Goal: Task Accomplishment & Management: Use online tool/utility

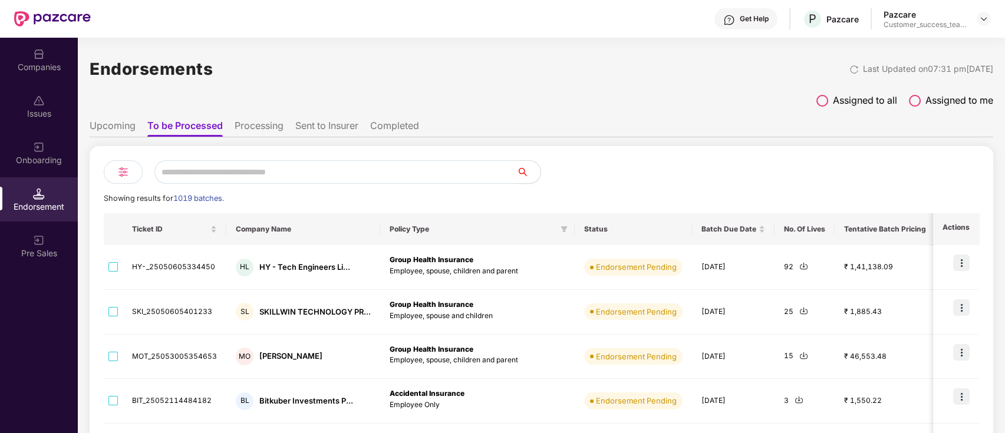
scroll to position [34, 0]
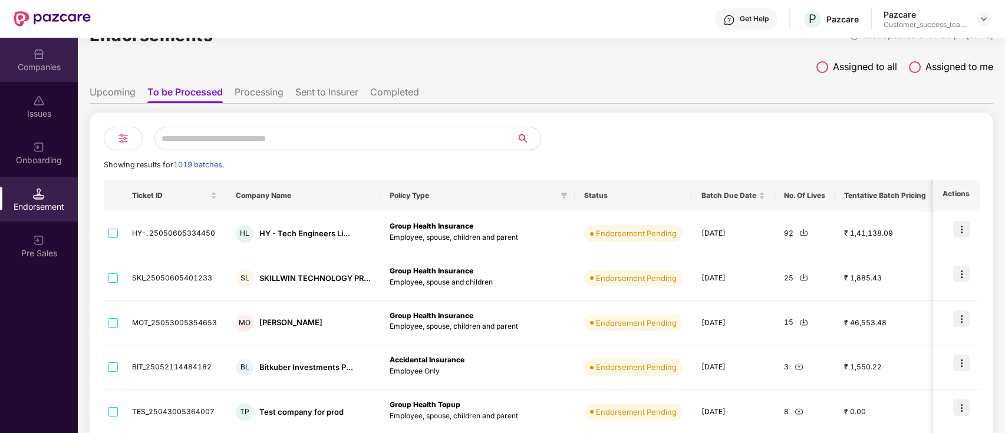
click at [33, 64] on div "Companies" at bounding box center [39, 67] width 78 height 12
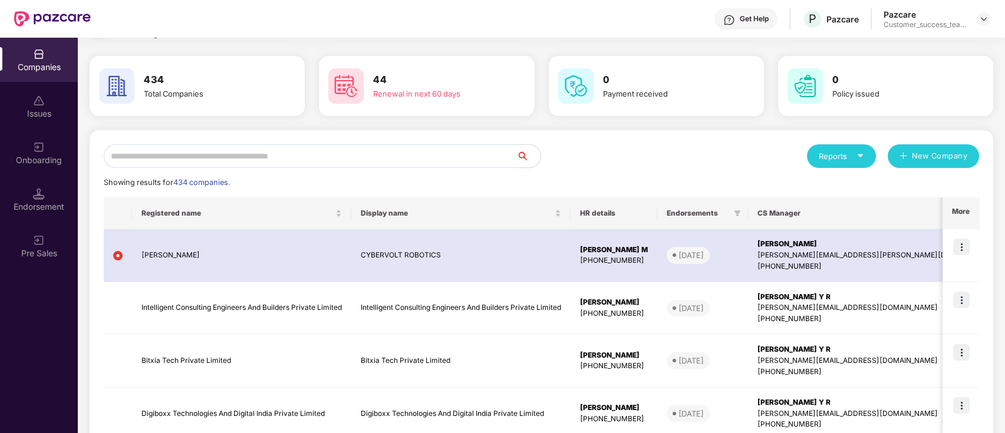
scroll to position [0, 0]
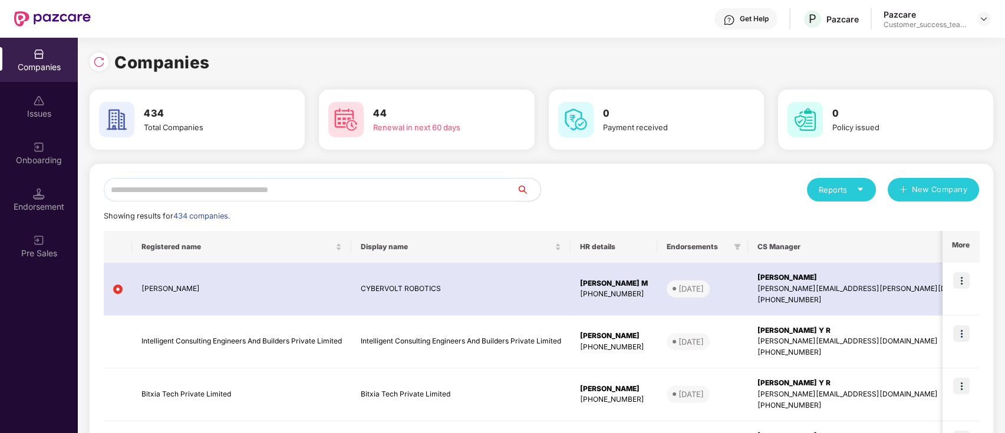
click at [245, 192] on input "text" at bounding box center [310, 190] width 413 height 24
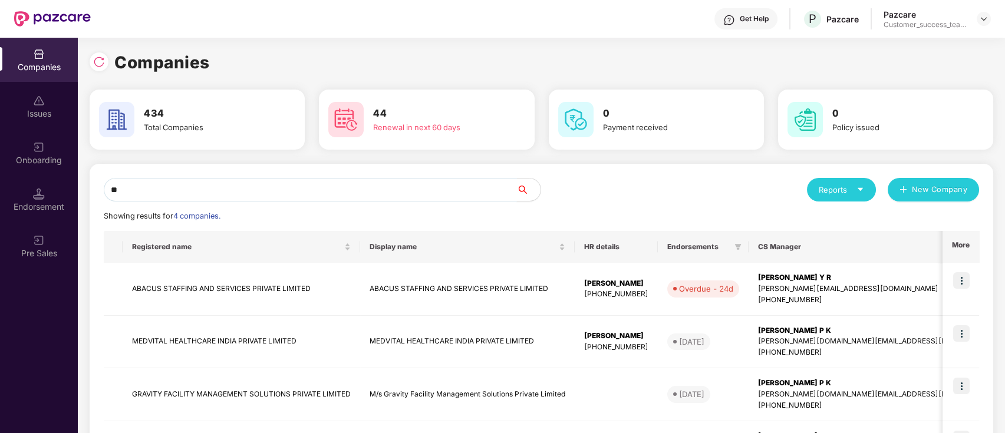
type input "*"
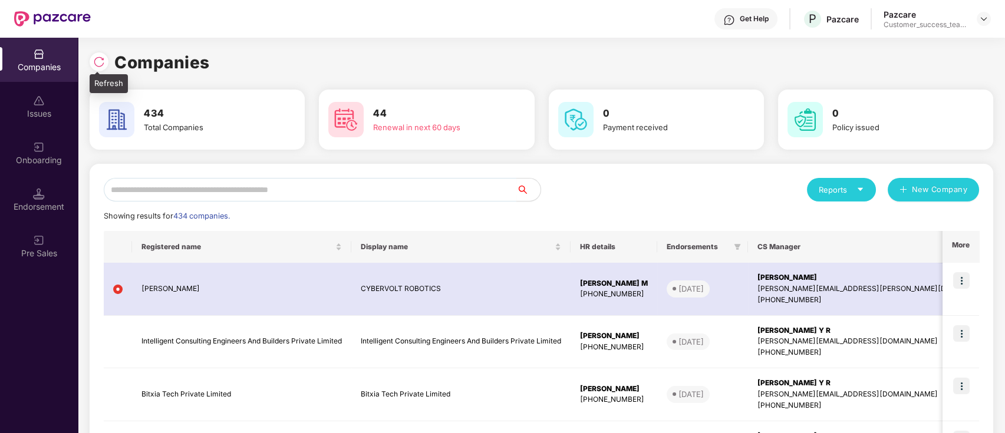
click at [100, 64] on img at bounding box center [99, 62] width 12 height 12
click at [220, 187] on input "text" at bounding box center [310, 190] width 413 height 24
paste input "********"
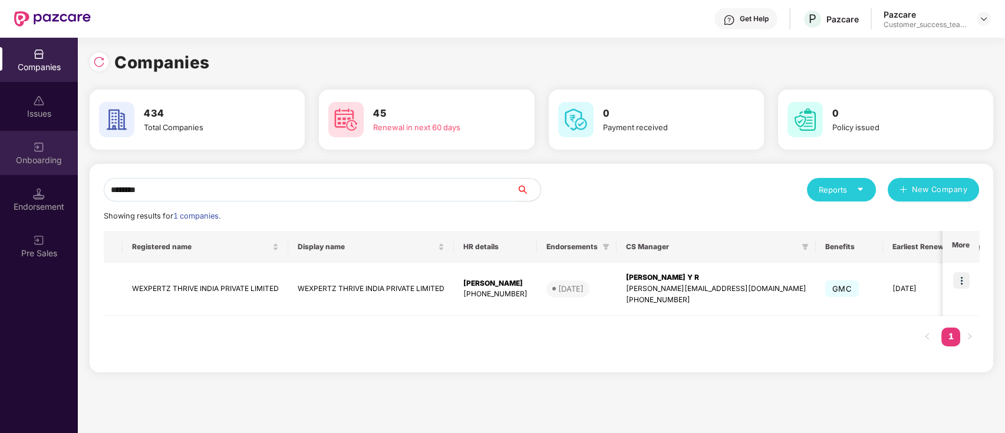
type input "********"
click at [42, 159] on div "Onboarding" at bounding box center [39, 160] width 78 height 12
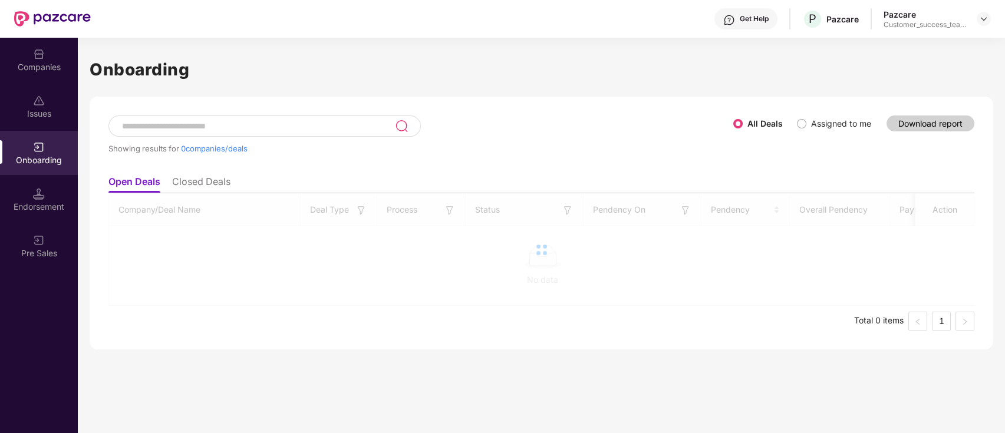
click at [310, 121] on input at bounding box center [258, 126] width 274 height 10
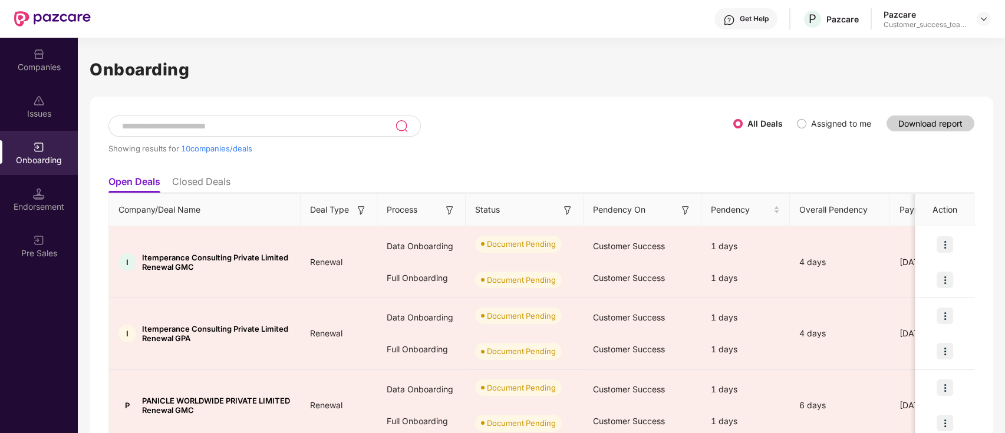
paste input "********"
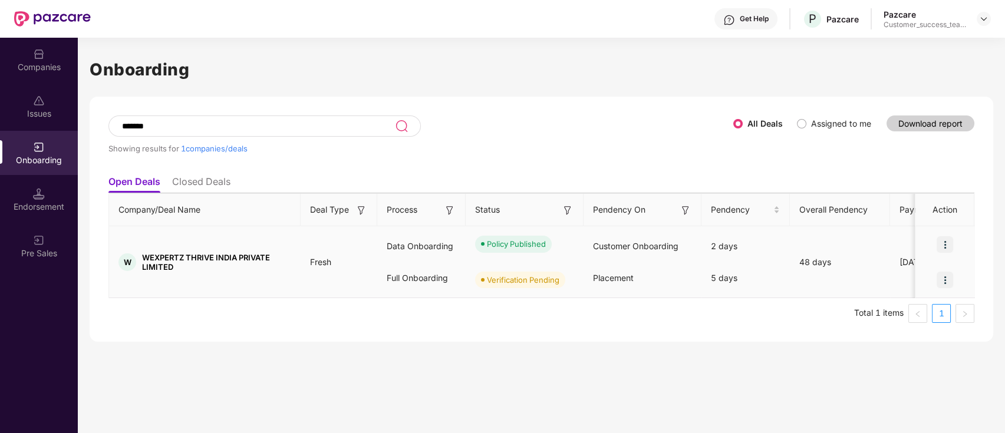
type input "*******"
click at [928, 286] on div at bounding box center [944, 279] width 59 height 35
click at [932, 281] on div at bounding box center [944, 279] width 59 height 35
click at [44, 57] on img at bounding box center [39, 54] width 12 height 12
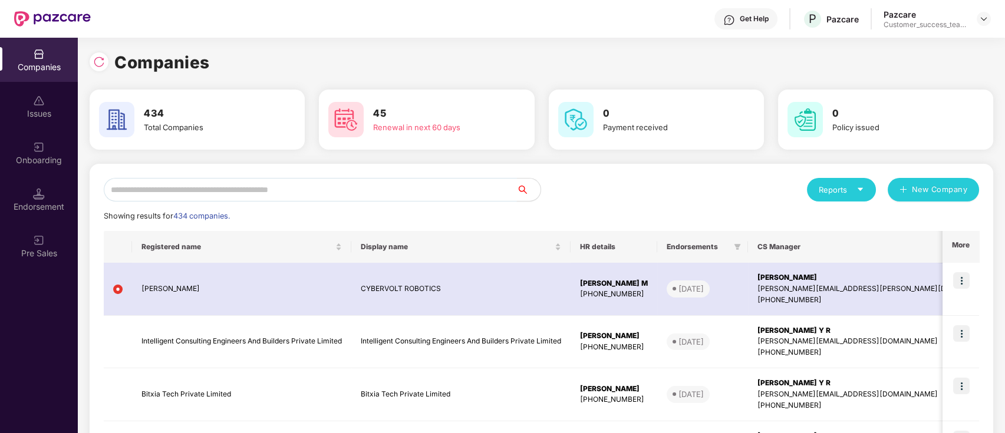
click at [384, 187] on input "text" at bounding box center [310, 190] width 413 height 24
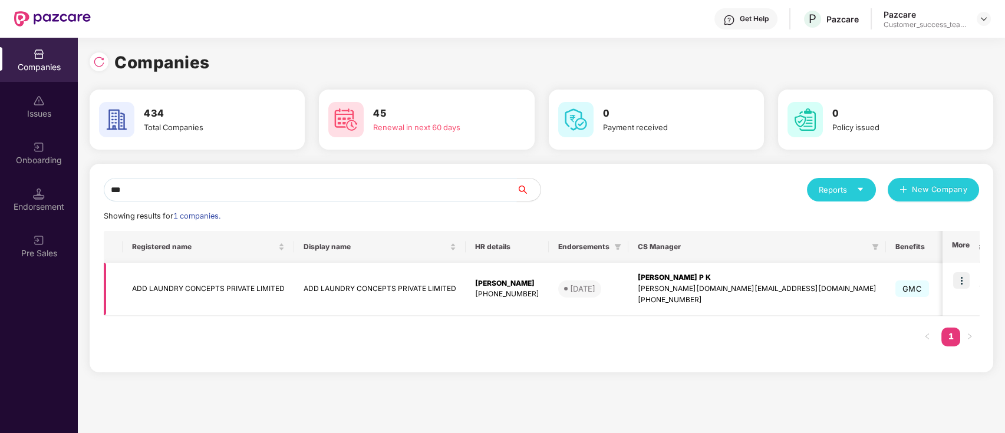
type input "***"
click at [488, 288] on div "[PERSON_NAME]" at bounding box center [507, 283] width 64 height 11
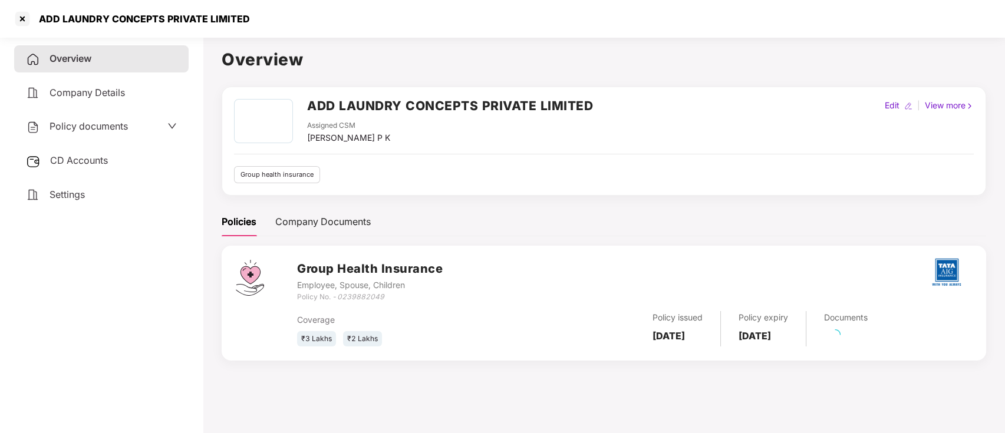
click at [145, 120] on div "Policy documents" at bounding box center [101, 126] width 151 height 15
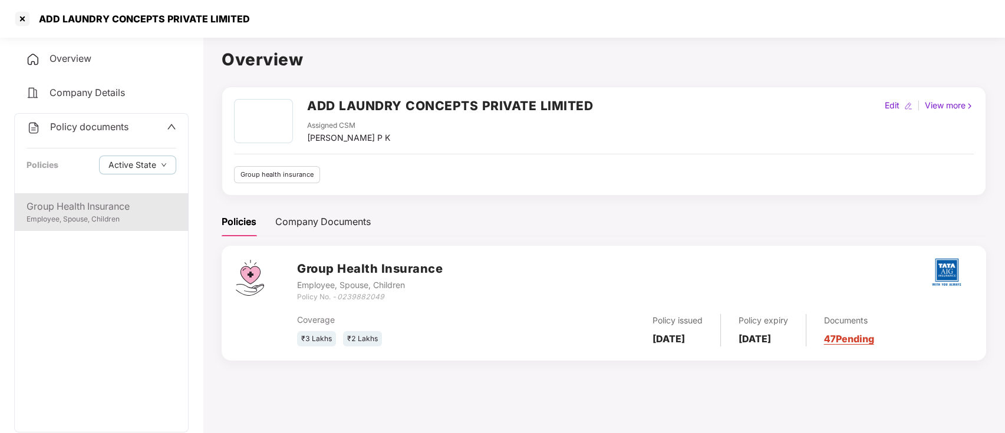
click at [143, 215] on div "Employee, Spouse, Children" at bounding box center [102, 219] width 150 height 11
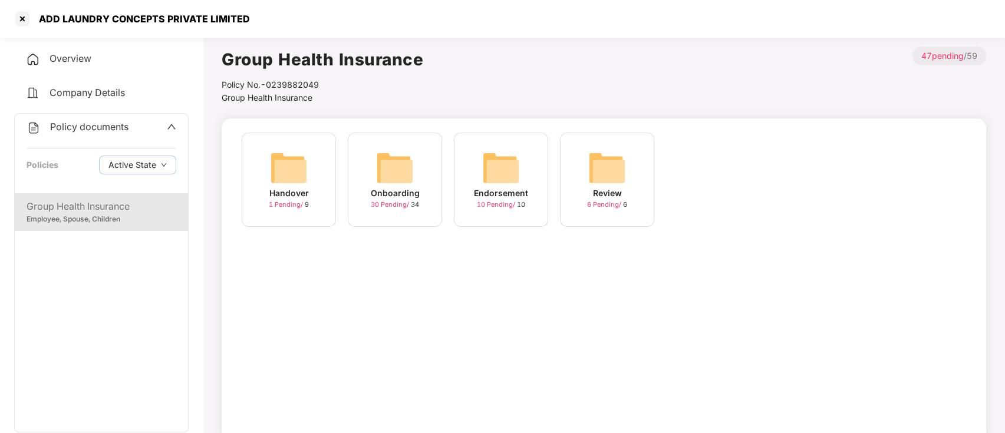
click at [389, 204] on span "30 Pending /" at bounding box center [391, 204] width 40 height 8
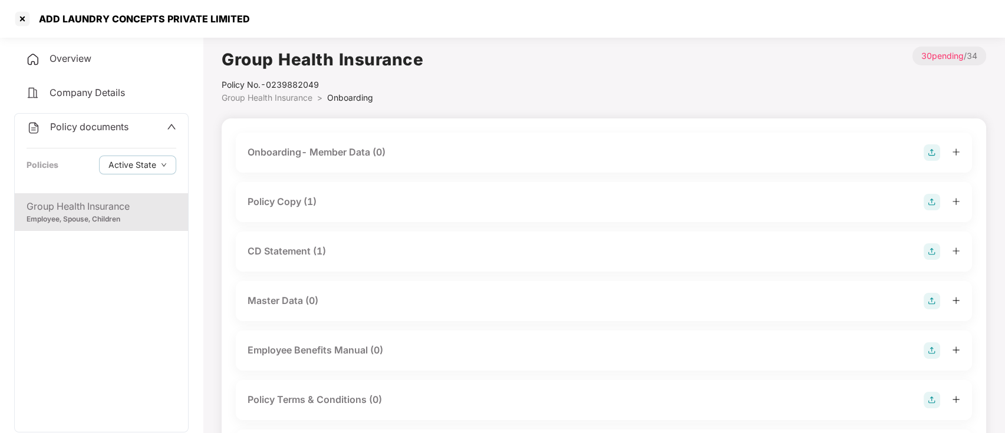
click at [271, 206] on div "Policy Copy (1)" at bounding box center [282, 201] width 69 height 15
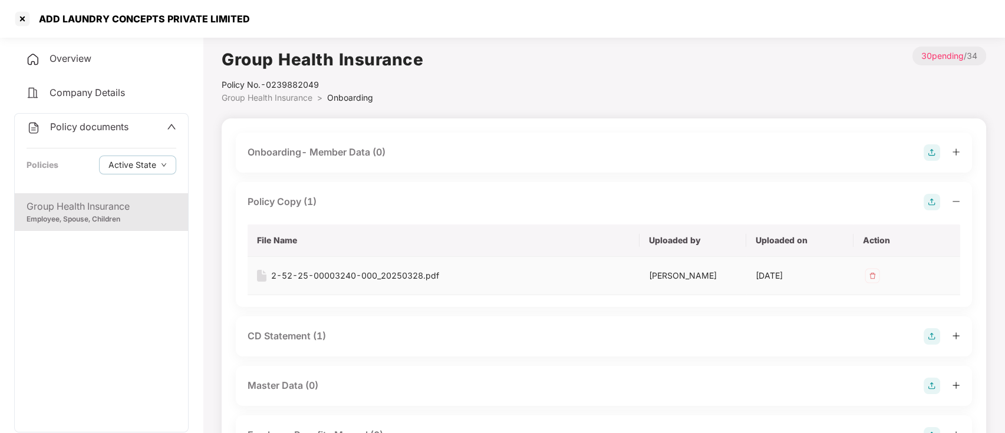
click at [423, 269] on div "2-52-25-00003240-000_20250328.pdf" at bounding box center [355, 275] width 168 height 13
drag, startPoint x: 39, startPoint y: 17, endPoint x: 249, endPoint y: 17, distance: 209.8
click at [249, 17] on div "ADD LAUNDRY CONCEPTS PRIVATE LIMITED" at bounding box center [502, 19] width 1005 height 38
copy div "ADD LAUNDRY CONCEPTS PRIVATE LIMITED"
click at [21, 22] on div at bounding box center [22, 18] width 19 height 19
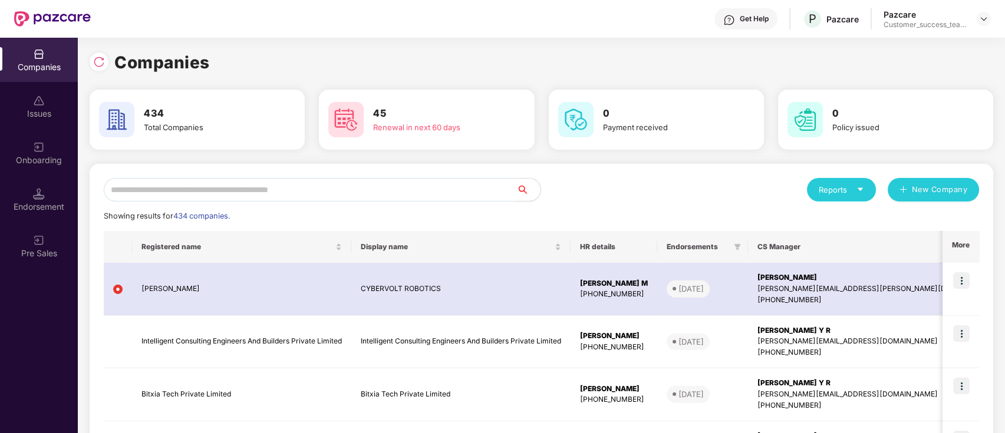
click at [285, 189] on input "text" at bounding box center [310, 190] width 413 height 24
paste input "********"
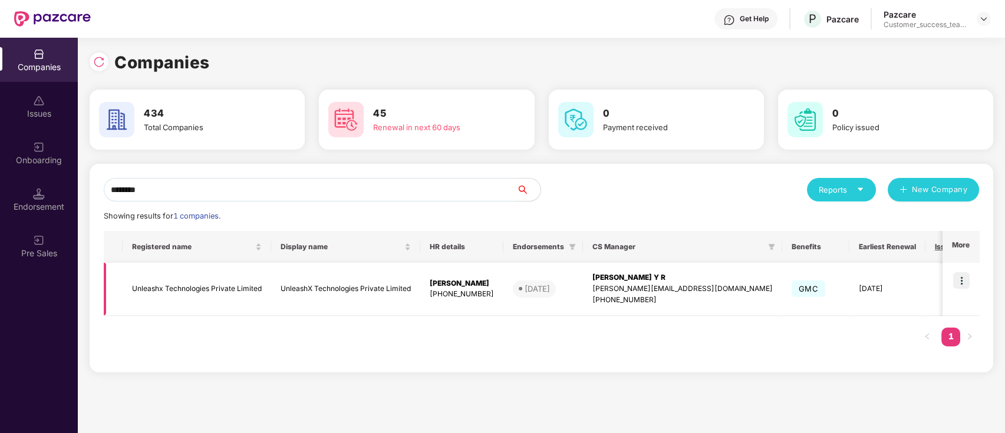
type input "********"
click at [962, 278] on img at bounding box center [961, 280] width 17 height 17
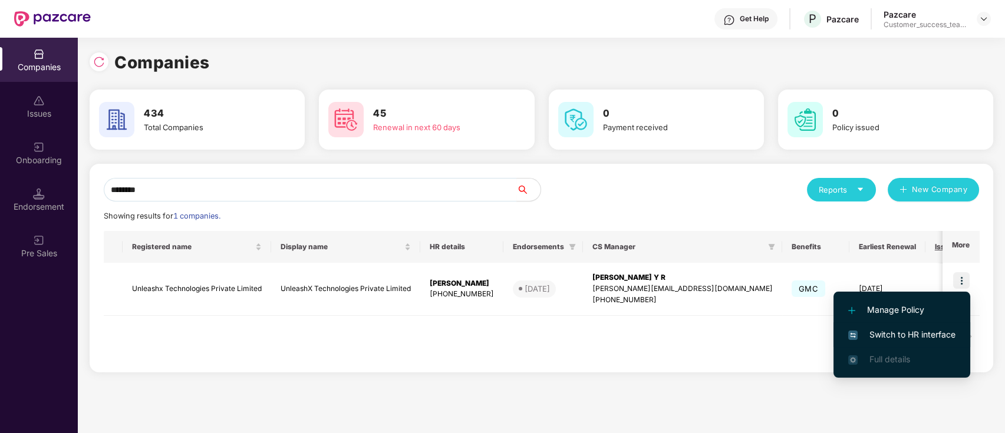
click at [932, 338] on span "Switch to HR interface" at bounding box center [901, 334] width 107 height 13
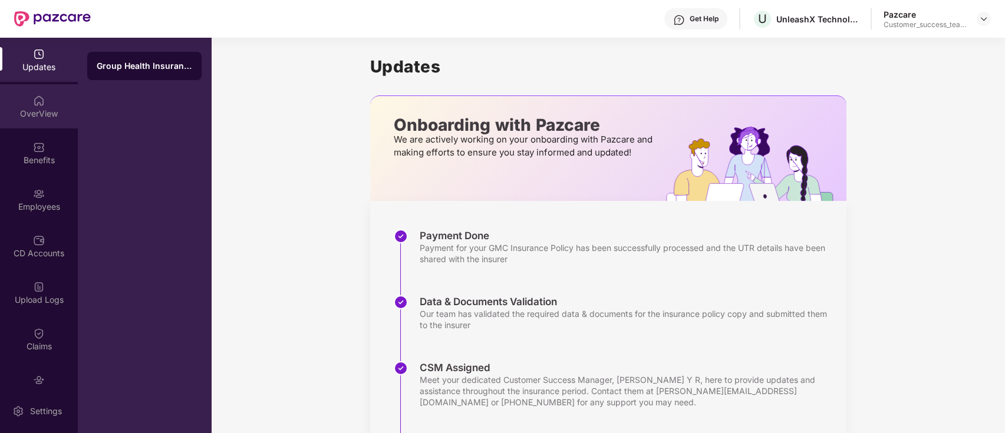
click at [30, 104] on div "OverView" at bounding box center [39, 106] width 78 height 44
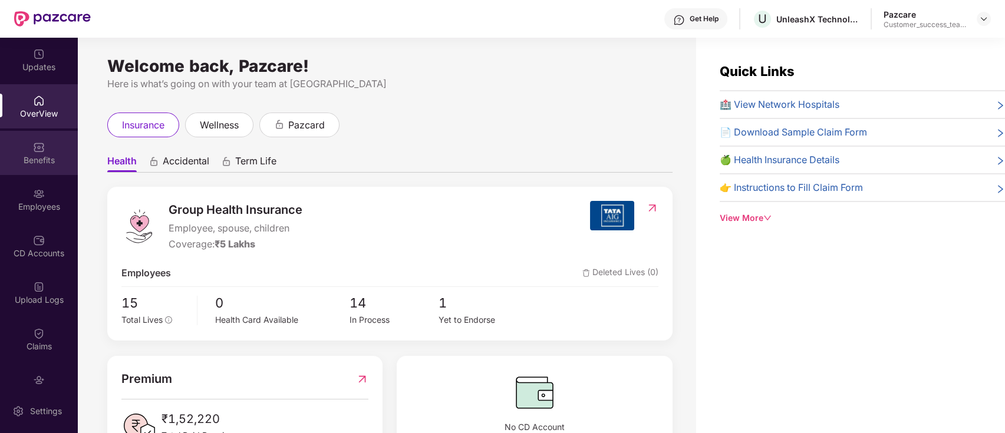
click at [28, 161] on div "Benefits" at bounding box center [39, 160] width 78 height 12
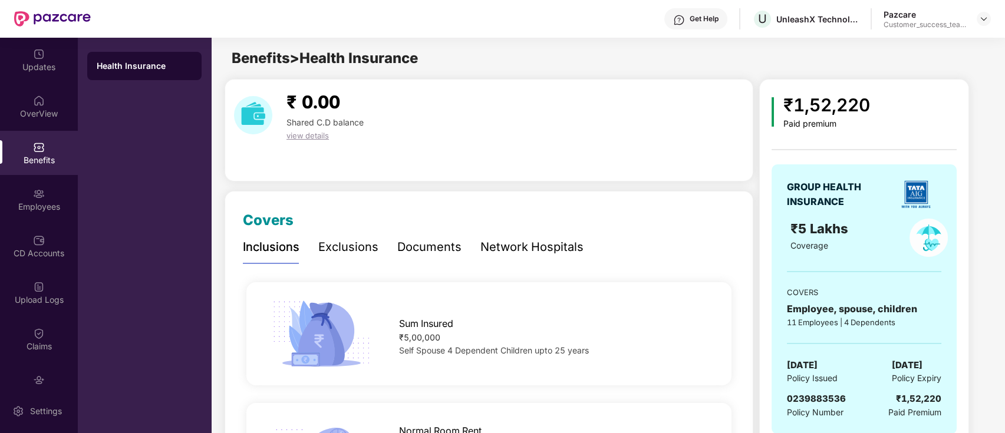
click at [403, 253] on div "Documents" at bounding box center [429, 247] width 64 height 18
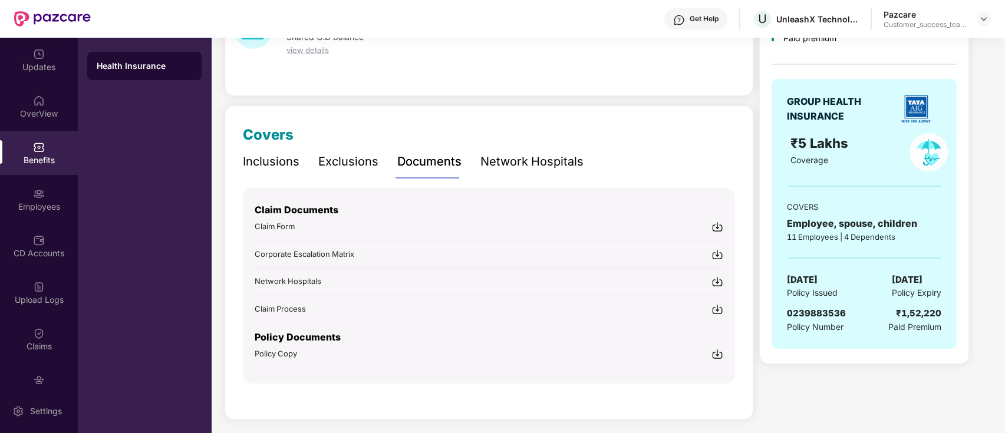
scroll to position [88, 0]
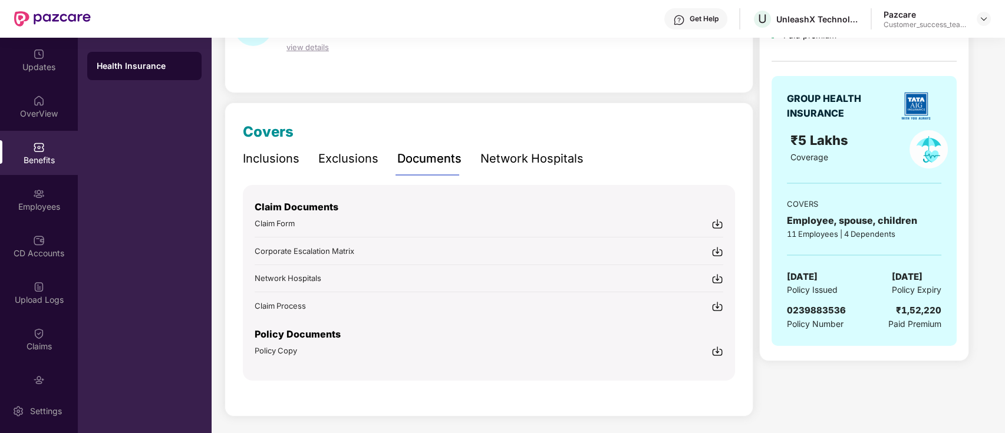
click at [302, 355] on div "Claim Documents Claim Form Corporate Escalation Matrix Network Hospitals Claim …" at bounding box center [489, 283] width 492 height 196
click at [289, 353] on div "Policy Copy" at bounding box center [276, 351] width 42 height 12
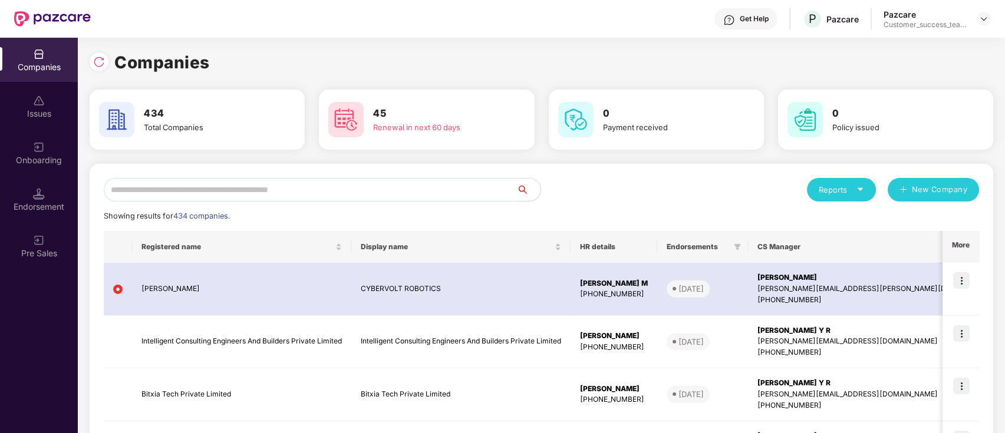
click at [339, 187] on input "text" at bounding box center [310, 190] width 413 height 24
paste input "********"
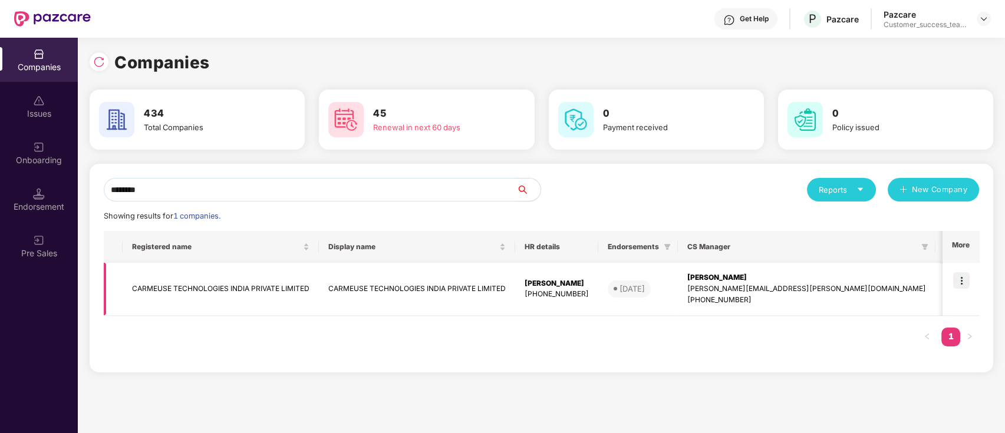
type input "********"
click at [443, 295] on td "CARMEUSE TECHNOLOGIES INDIA PRIVATE LIMITED" at bounding box center [417, 289] width 196 height 53
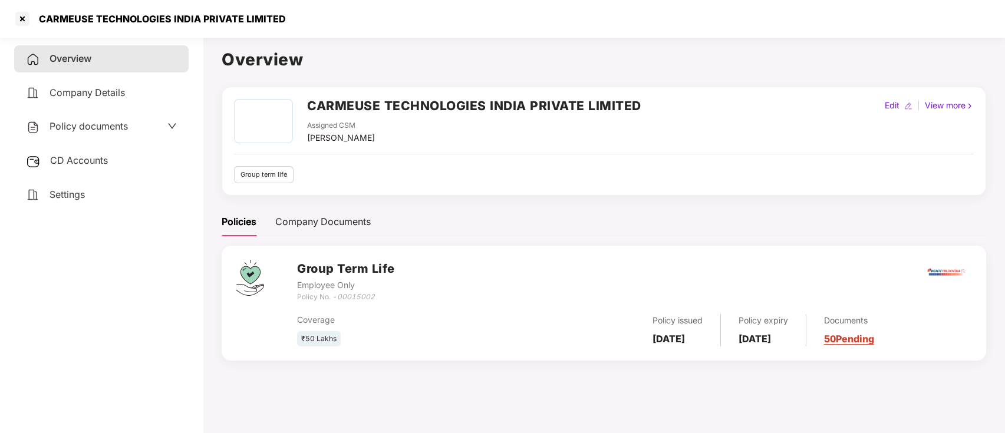
click at [954, 106] on div "View more" at bounding box center [949, 105] width 54 height 13
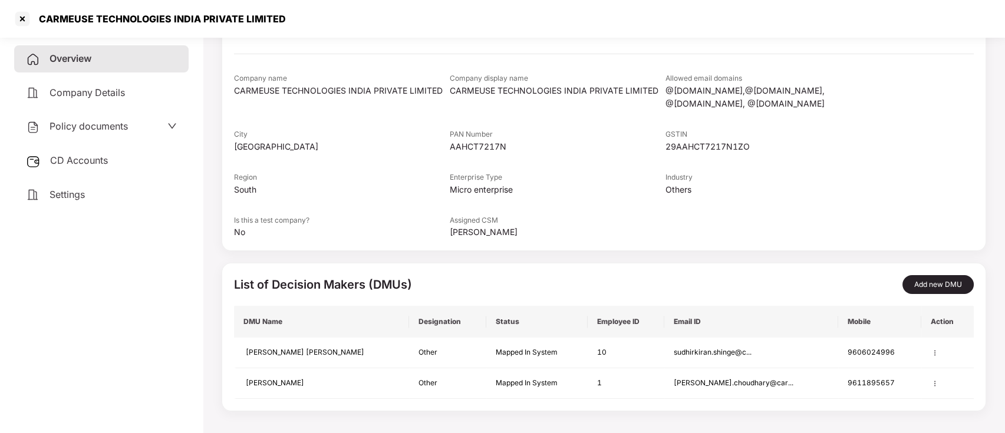
scroll to position [112, 0]
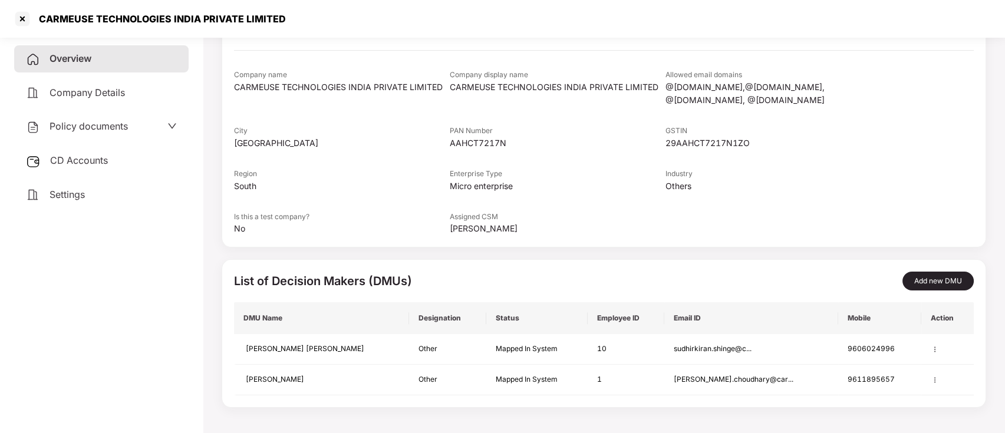
click at [94, 88] on span "Company Details" at bounding box center [87, 93] width 75 height 12
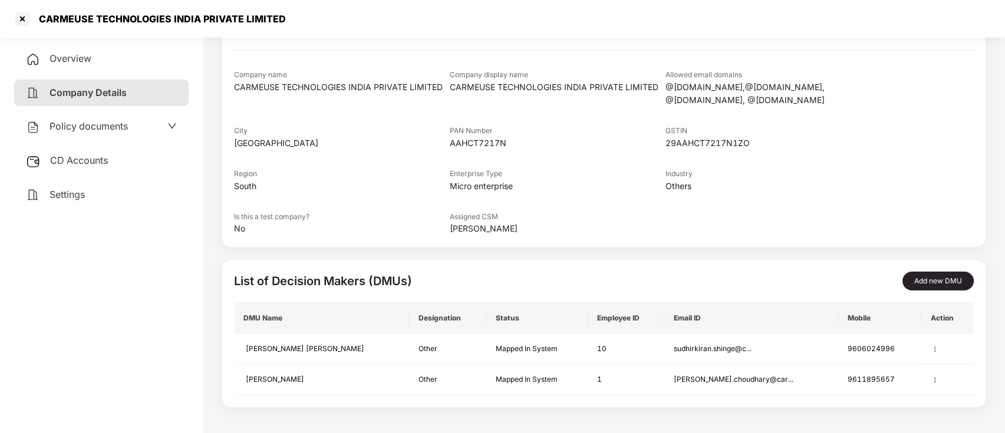
click at [101, 191] on div "Settings" at bounding box center [101, 195] width 174 height 27
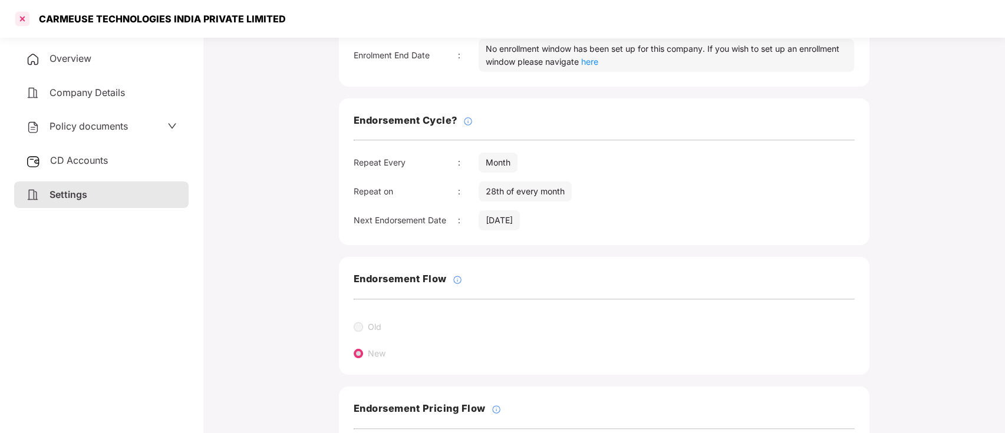
click at [25, 19] on div at bounding box center [22, 18] width 19 height 19
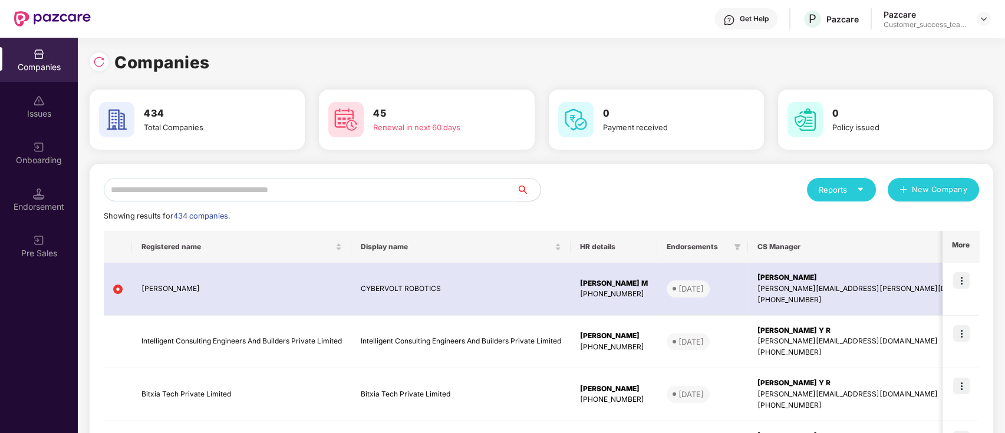
scroll to position [0, 0]
click at [362, 184] on input "text" at bounding box center [310, 190] width 413 height 24
paste input "*"
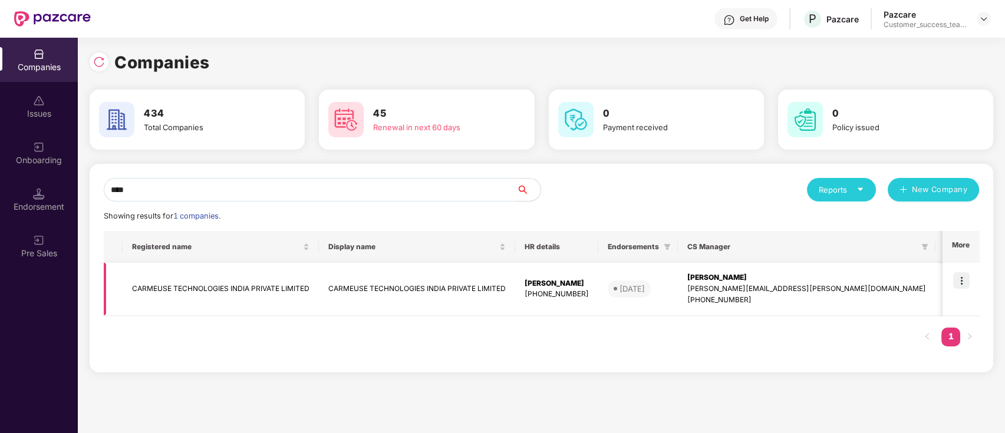
type input "****"
click at [961, 282] on img at bounding box center [961, 280] width 17 height 17
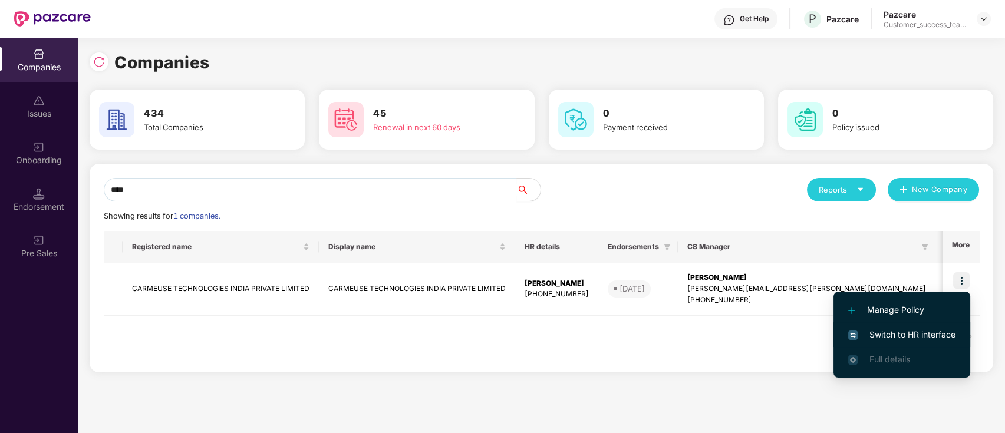
click at [939, 335] on span "Switch to HR interface" at bounding box center [901, 334] width 107 height 13
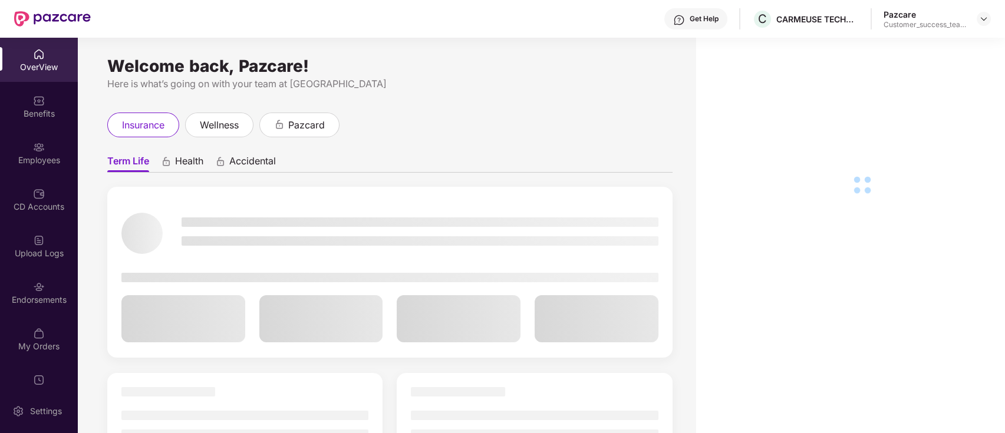
click at [41, 144] on img at bounding box center [39, 147] width 12 height 12
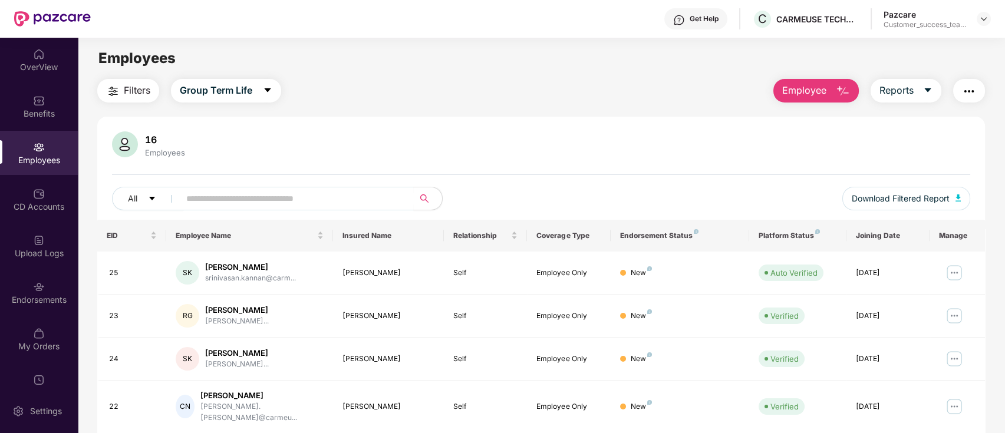
click at [40, 156] on div "Employees" at bounding box center [39, 160] width 78 height 12
click at [26, 289] on div "Endorsements" at bounding box center [39, 293] width 78 height 44
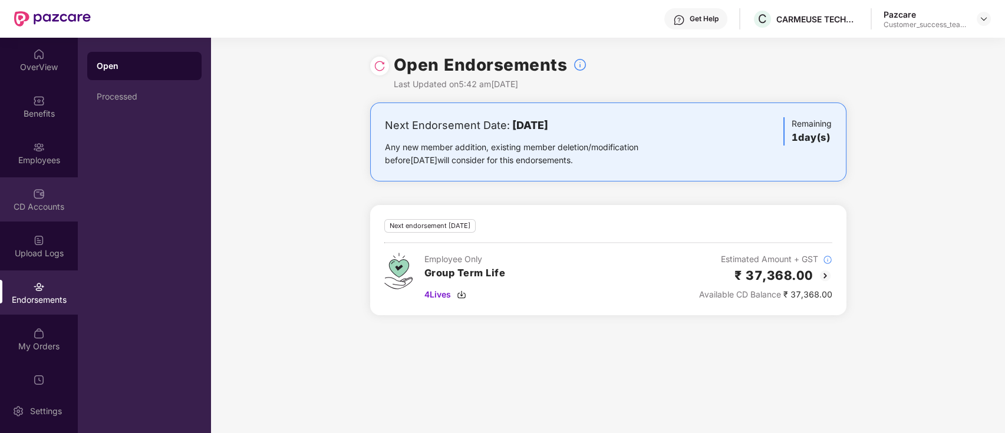
click at [51, 186] on div "CD Accounts" at bounding box center [39, 199] width 78 height 44
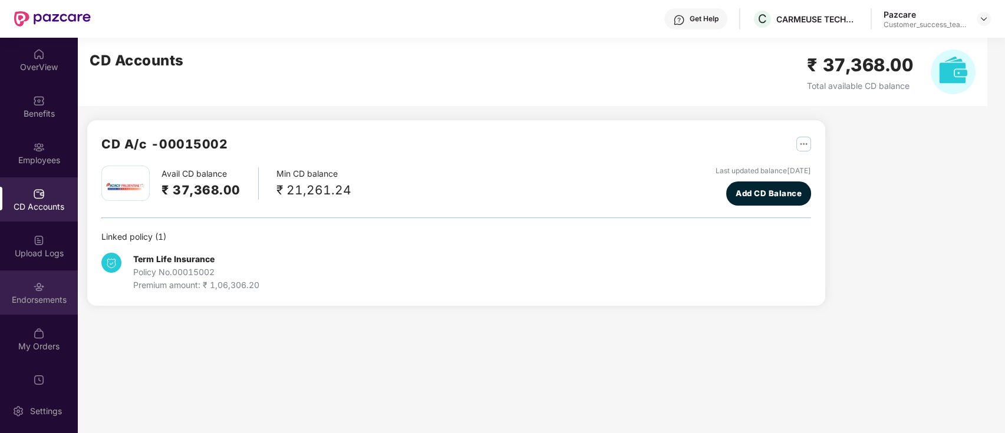
click at [47, 295] on div "Endorsements" at bounding box center [39, 300] width 78 height 12
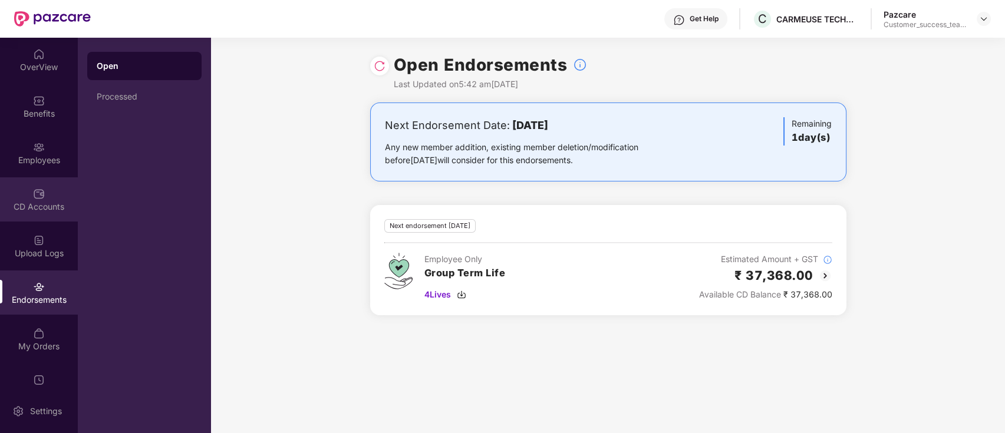
click at [32, 183] on div "CD Accounts" at bounding box center [39, 199] width 78 height 44
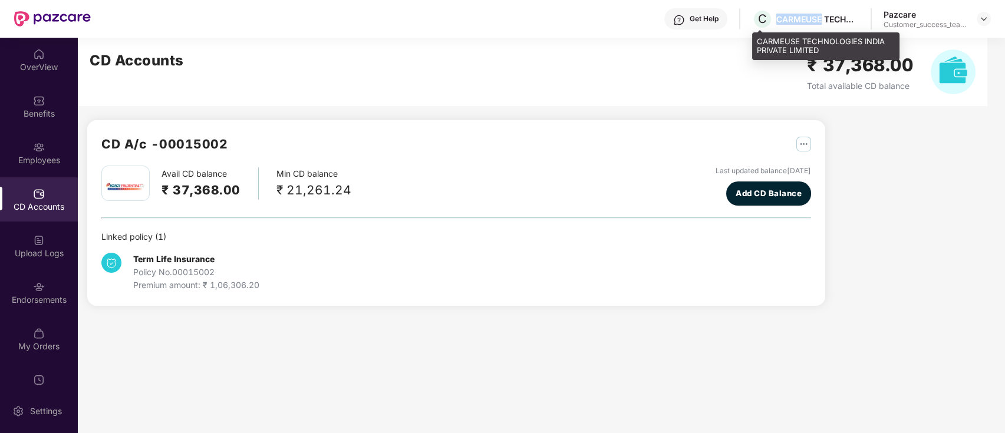
drag, startPoint x: 778, startPoint y: 16, endPoint x: 822, endPoint y: 16, distance: 43.6
click at [822, 16] on div "CARMEUSE TECHNOLOGIES INDIA PRIVATE LIMITED" at bounding box center [817, 19] width 83 height 11
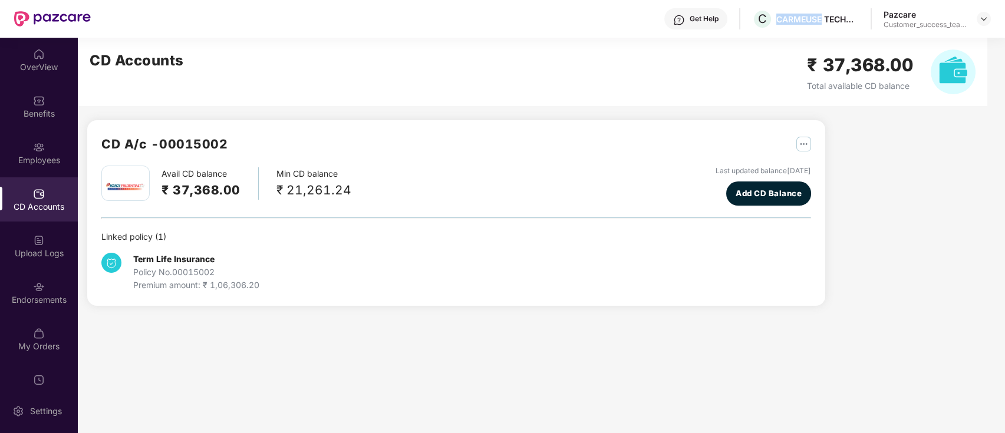
copy div "CARMEUSE"
click at [57, 98] on div "Benefits" at bounding box center [39, 106] width 78 height 44
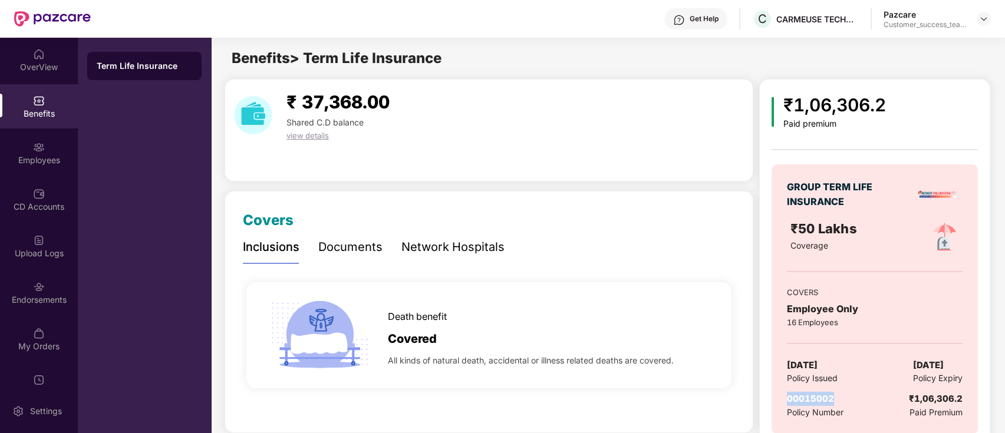
drag, startPoint x: 841, startPoint y: 399, endPoint x: 783, endPoint y: 403, distance: 58.5
click at [783, 403] on div "GROUP TERM LIFE INSURANCE ₹50 Lakhs Coverage COVERS Employee Only 16 Employees …" at bounding box center [875, 299] width 206 height 270
copy span "00015002"
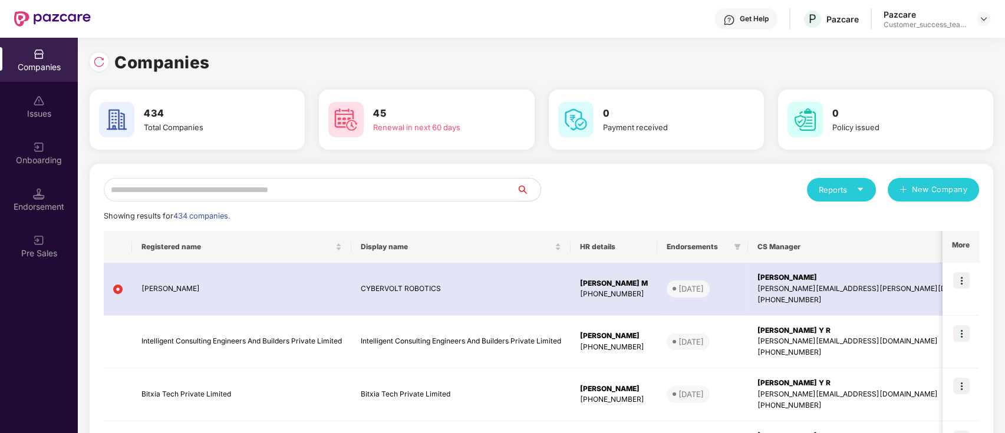
click at [257, 193] on input "text" at bounding box center [310, 190] width 413 height 24
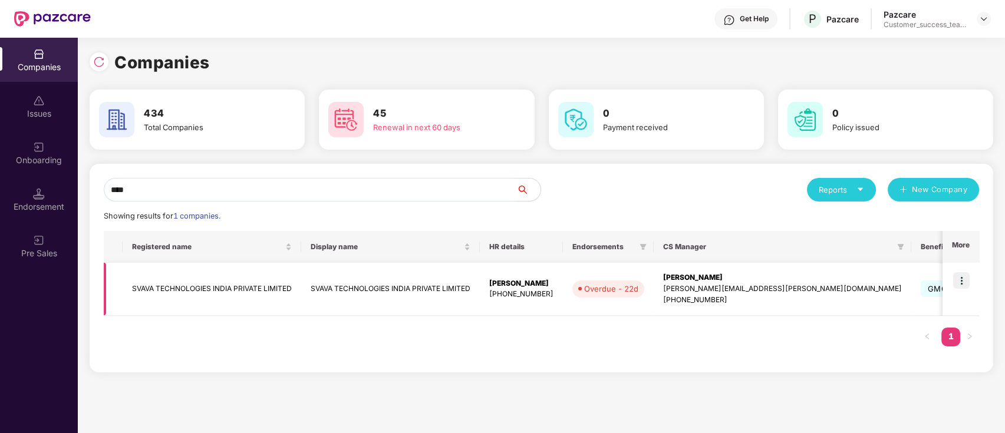
type input "****"
click at [963, 276] on img at bounding box center [961, 280] width 17 height 17
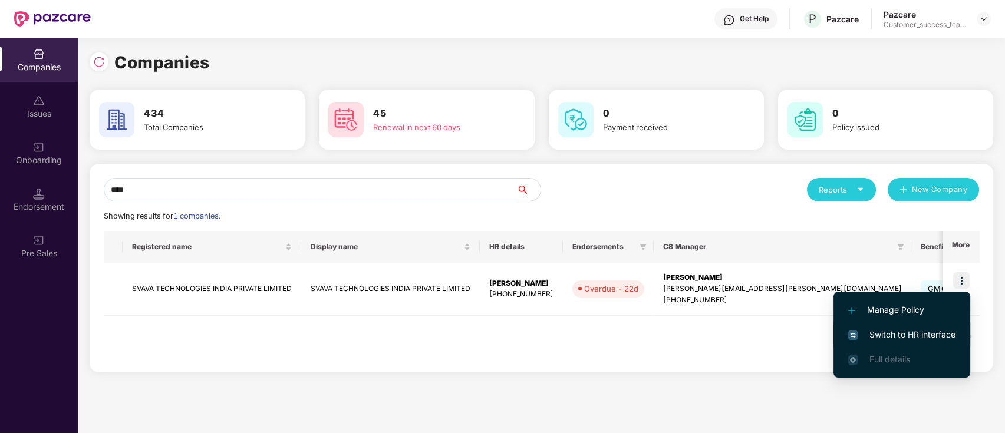
click at [929, 334] on span "Switch to HR interface" at bounding box center [901, 334] width 107 height 13
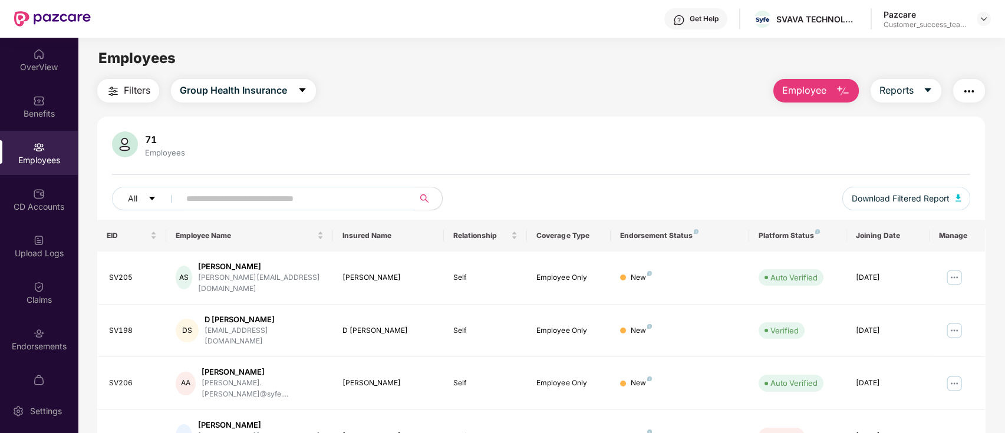
click at [217, 199] on input "text" at bounding box center [292, 199] width 212 height 18
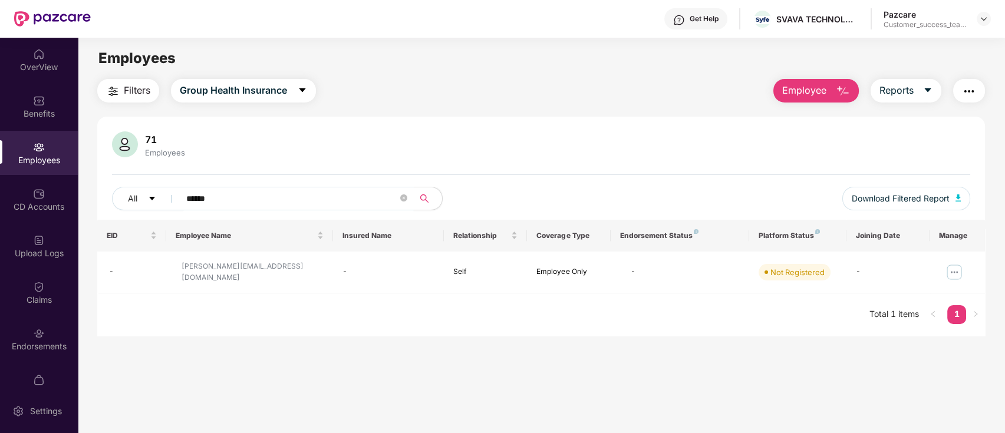
type input "******"
drag, startPoint x: 268, startPoint y: 276, endPoint x: 180, endPoint y: 272, distance: 87.9
click at [180, 272] on td "[PERSON_NAME][EMAIL_ADDRESS][DOMAIN_NAME]" at bounding box center [249, 273] width 166 height 42
copy div "[PERSON_NAME][EMAIL_ADDRESS][DOMAIN_NAME]"
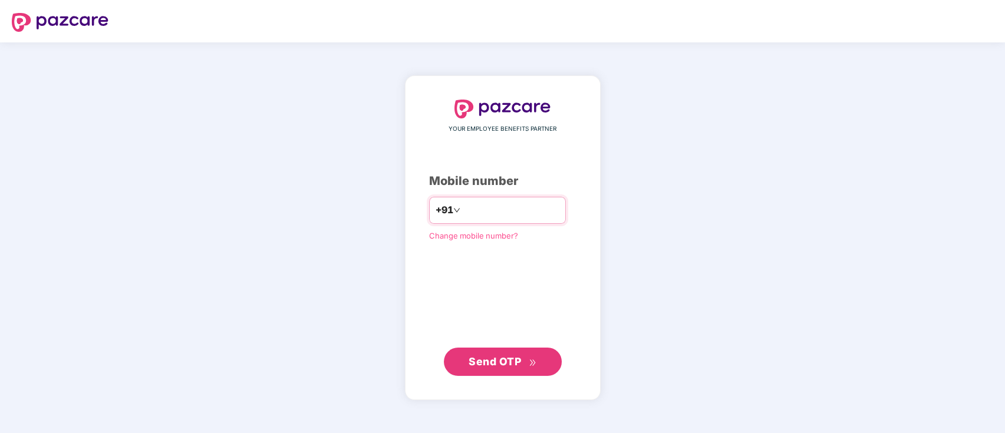
click at [486, 216] on input "number" at bounding box center [511, 210] width 97 height 19
type input "**********"
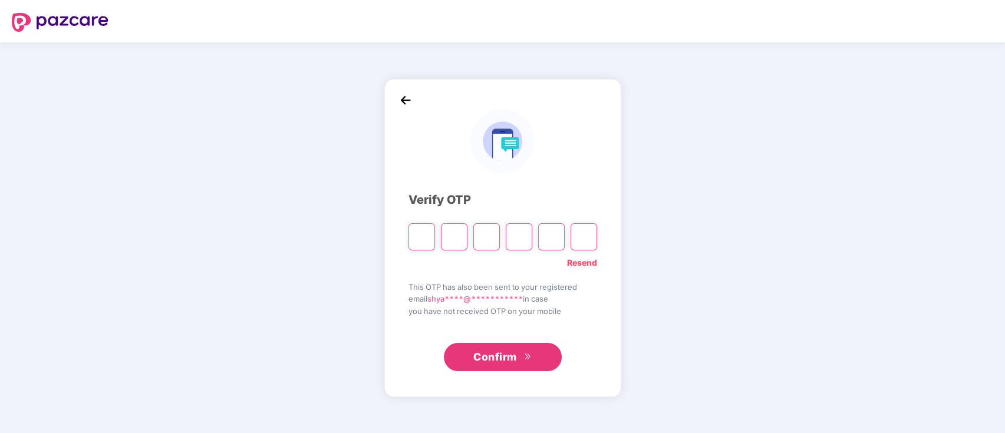
type input "*"
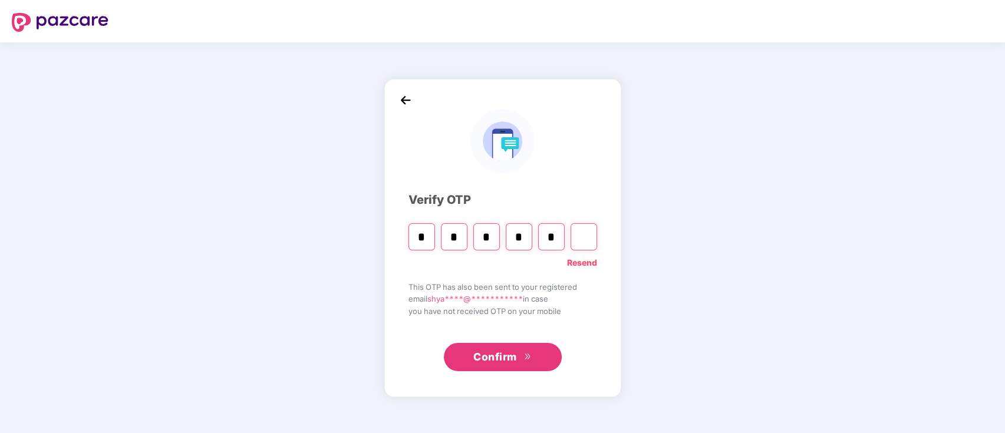
type input "*"
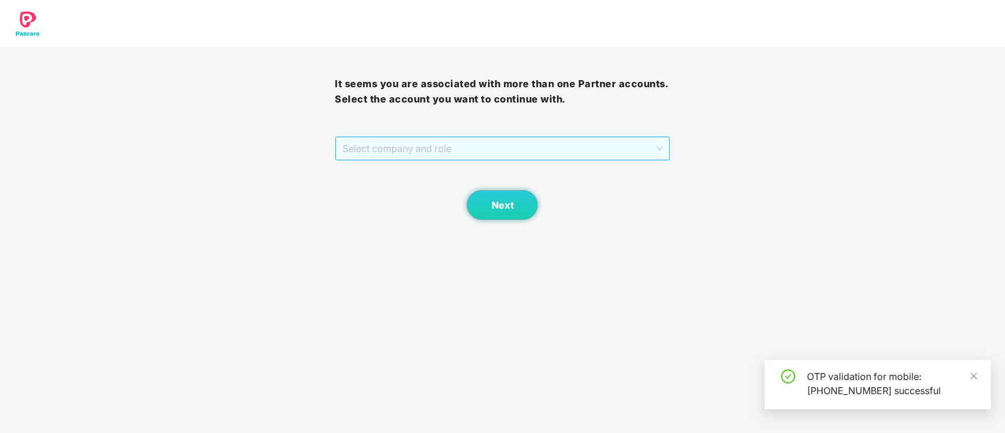
click at [480, 154] on span "Select company and role" at bounding box center [501, 148] width 319 height 22
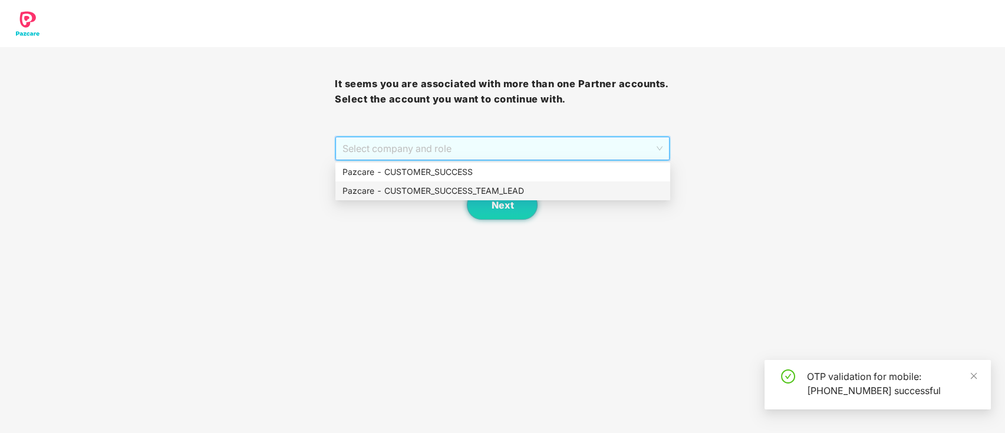
click at [478, 187] on div "Pazcare - CUSTOMER_SUCCESS_TEAM_LEAD" at bounding box center [502, 190] width 321 height 13
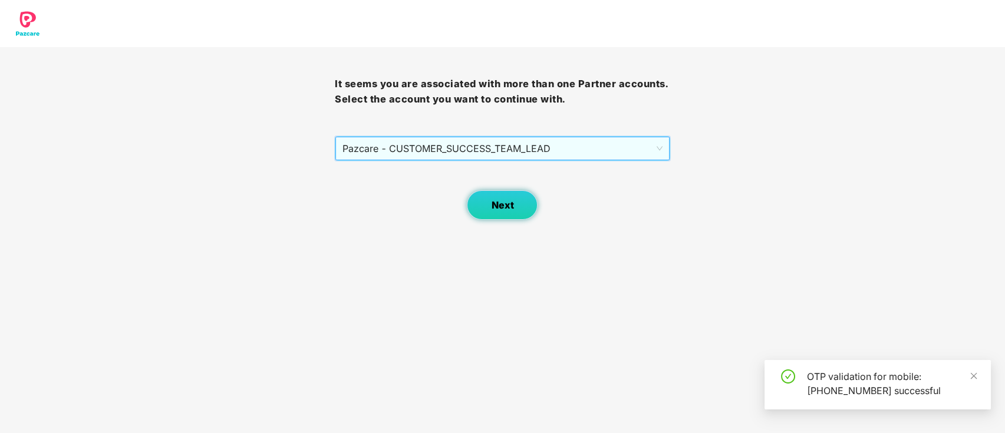
click at [489, 207] on button "Next" at bounding box center [502, 204] width 71 height 29
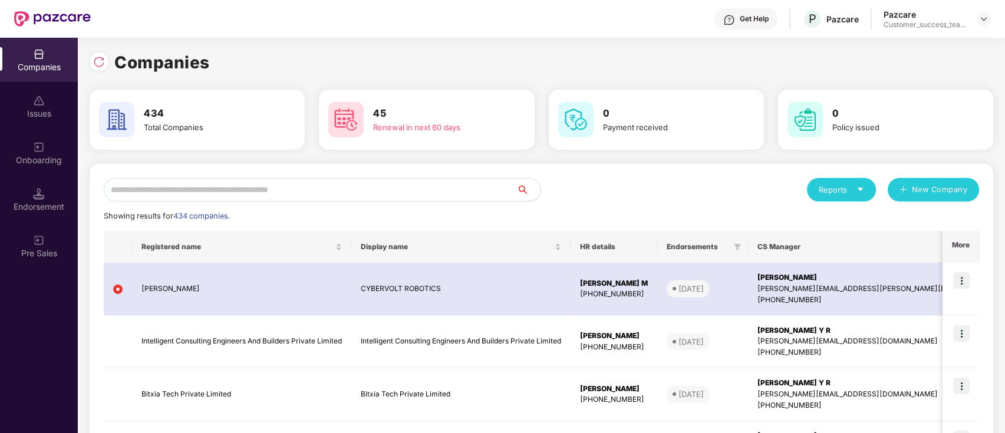
click at [182, 189] on input "text" at bounding box center [310, 190] width 413 height 24
paste input "**********"
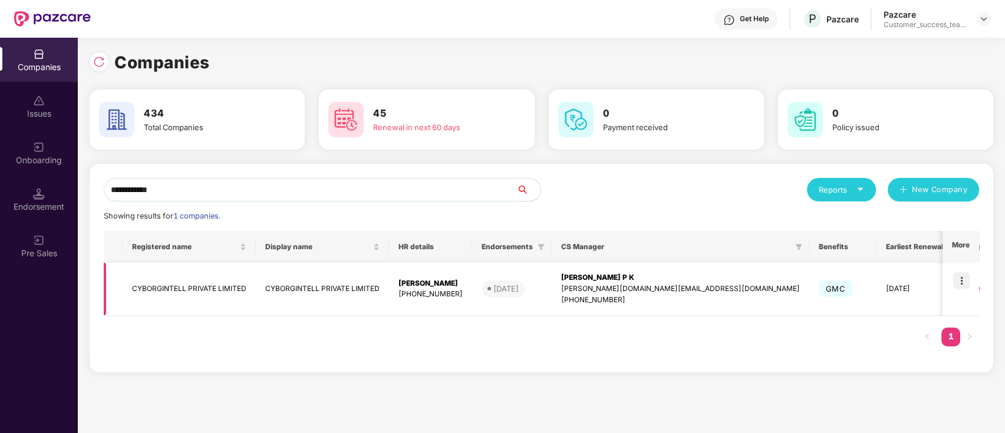
type input "**********"
click at [960, 277] on img at bounding box center [961, 280] width 17 height 17
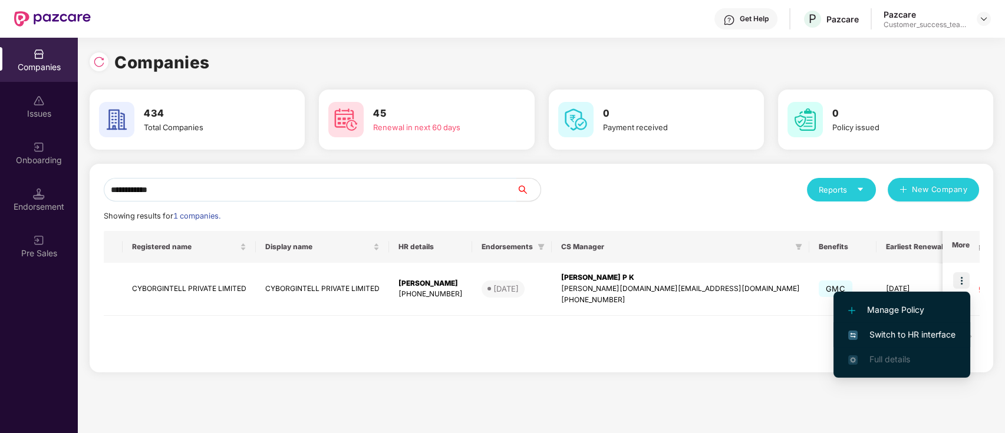
click at [922, 334] on span "Switch to HR interface" at bounding box center [901, 334] width 107 height 13
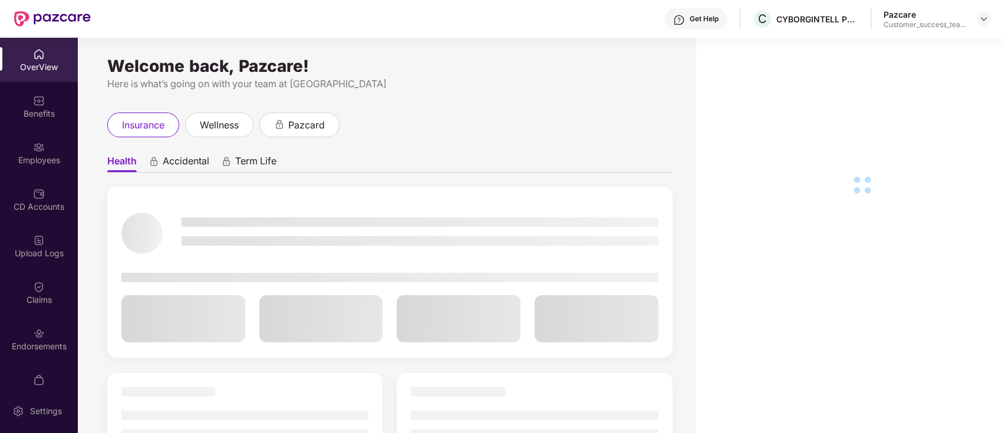
click at [15, 154] on div "Employees" at bounding box center [39, 160] width 78 height 12
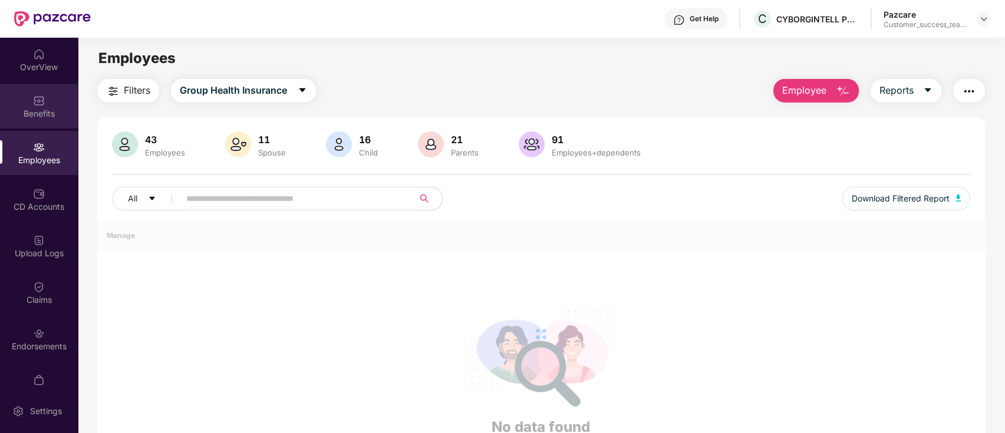
click at [38, 114] on div "Benefits" at bounding box center [39, 114] width 78 height 12
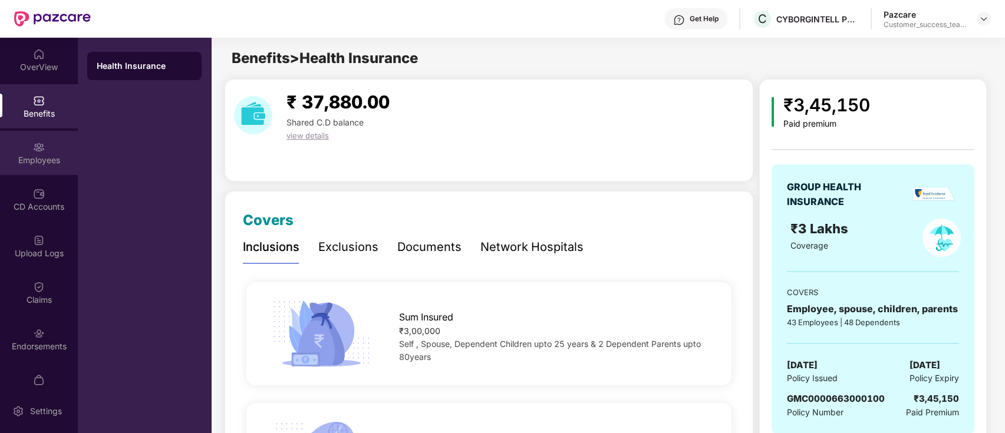
click at [31, 161] on div "Employees" at bounding box center [39, 160] width 78 height 12
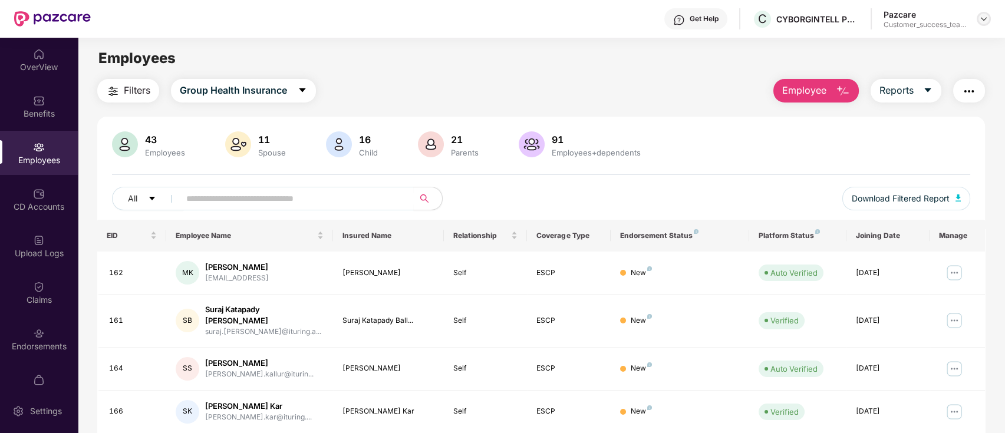
click at [981, 21] on img at bounding box center [983, 18] width 9 height 9
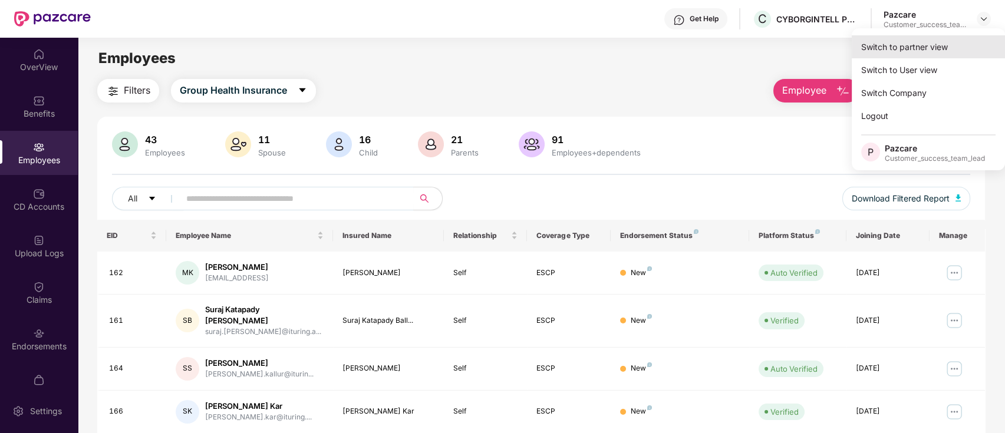
click at [957, 50] on div "Switch to partner view" at bounding box center [928, 46] width 153 height 23
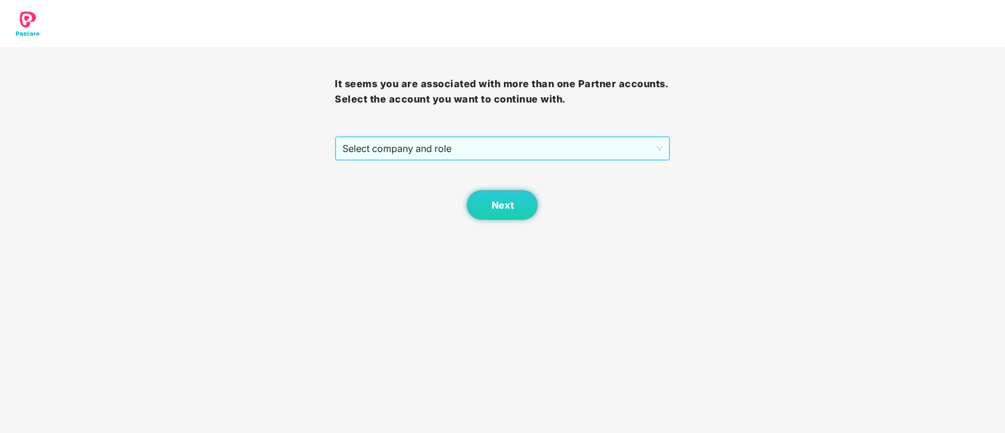
click at [525, 156] on span "Select company and role" at bounding box center [501, 148] width 319 height 22
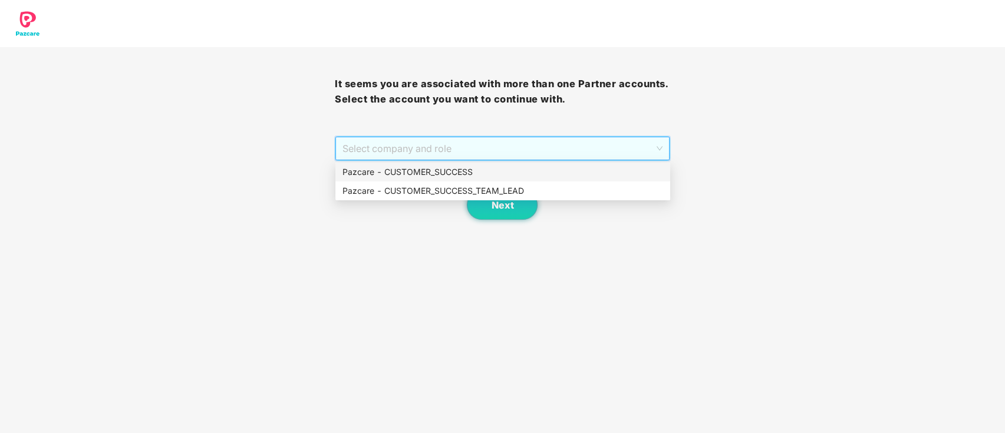
click at [471, 180] on div "Pazcare - CUSTOMER_SUCCESS" at bounding box center [502, 172] width 335 height 19
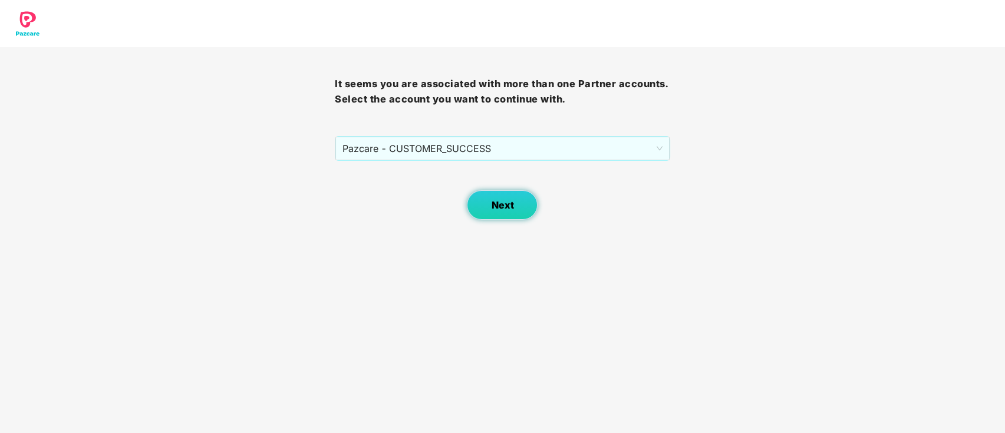
click at [527, 215] on button "Next" at bounding box center [502, 204] width 71 height 29
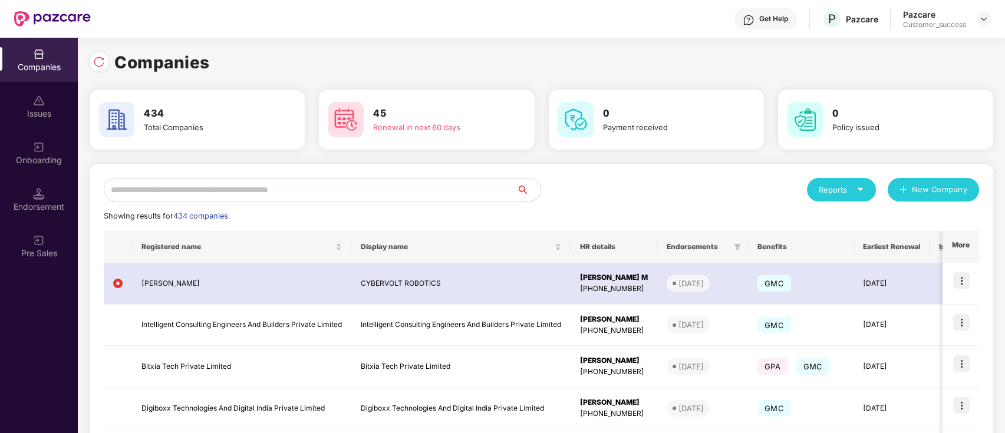
click at [459, 196] on input "text" at bounding box center [310, 190] width 413 height 24
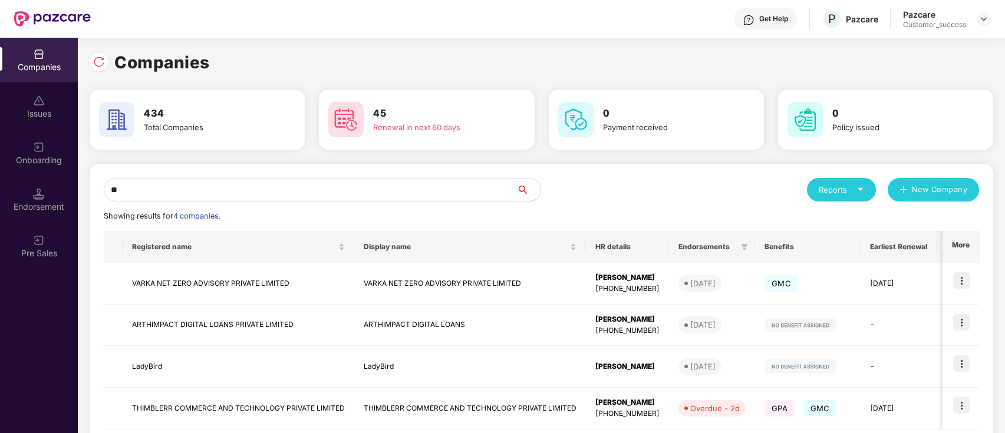
type input "*"
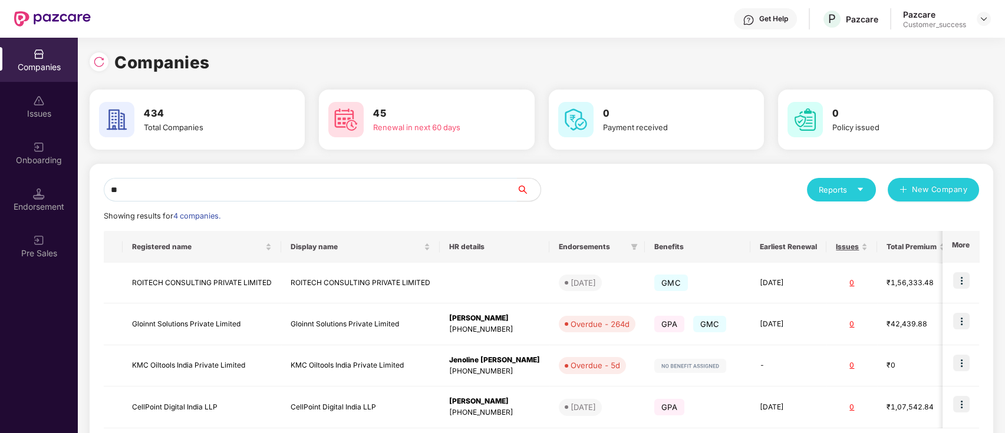
type input "*"
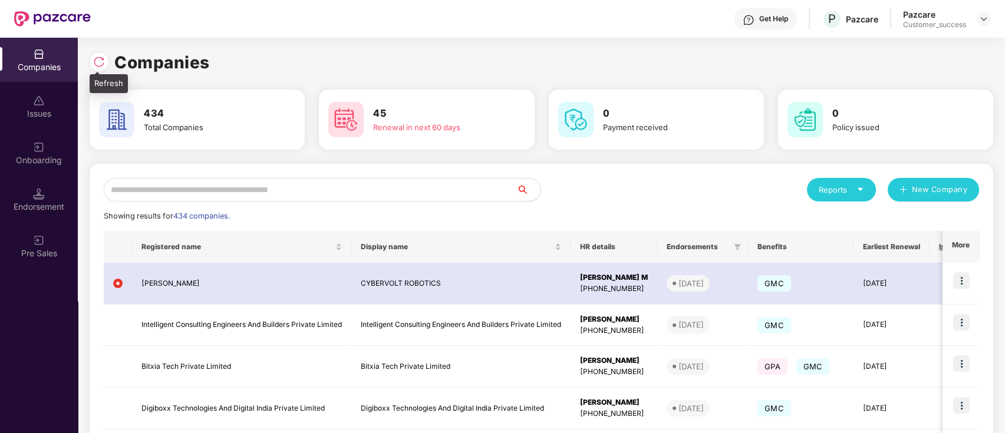
click at [100, 64] on img at bounding box center [99, 62] width 12 height 12
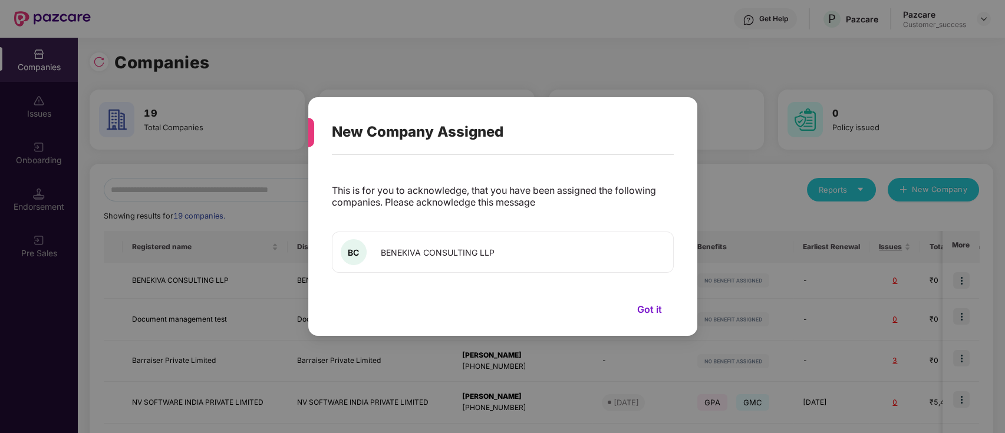
click at [656, 313] on button "Got it" at bounding box center [649, 310] width 48 height 18
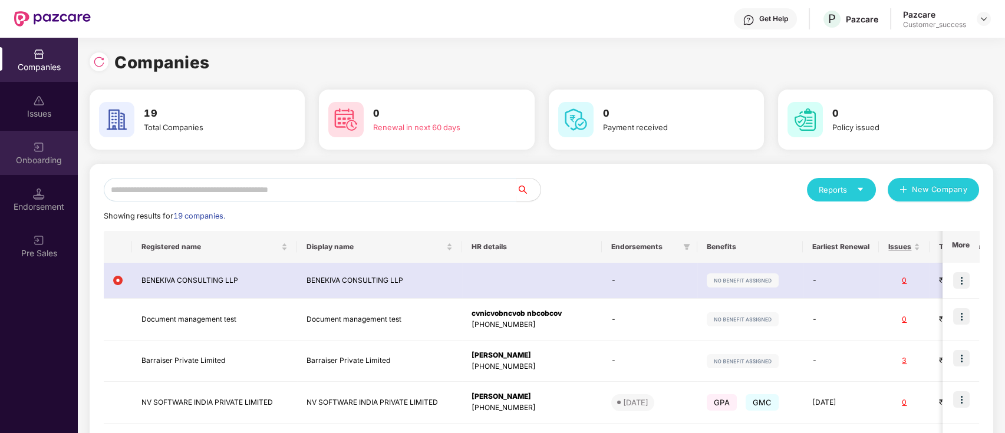
click at [39, 160] on div "Onboarding" at bounding box center [39, 160] width 78 height 12
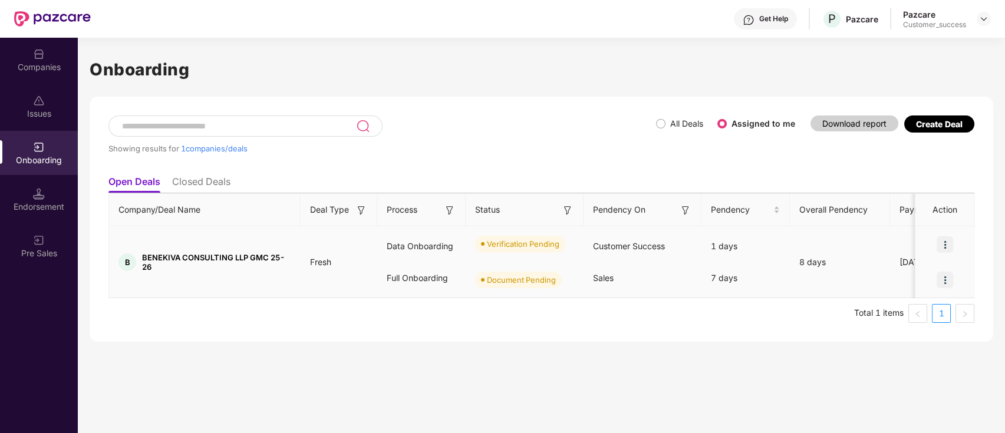
click at [946, 243] on img at bounding box center [945, 244] width 17 height 17
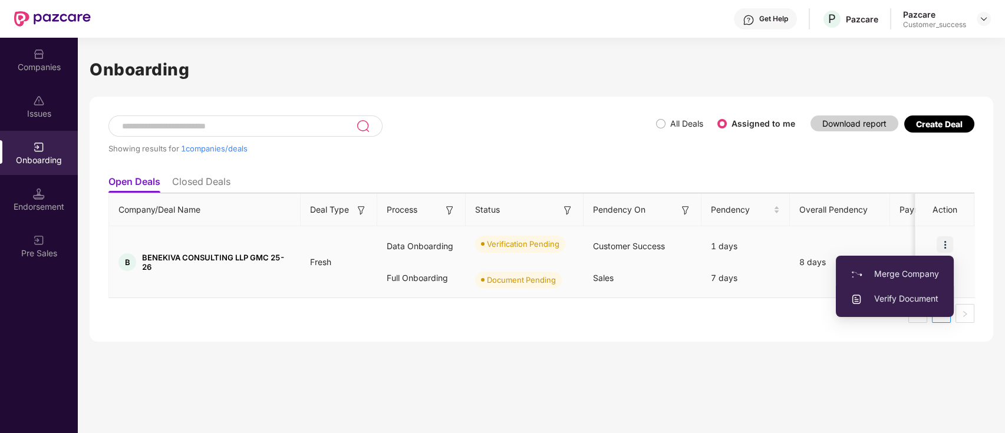
click at [922, 302] on span "Verify Document" at bounding box center [894, 298] width 88 height 13
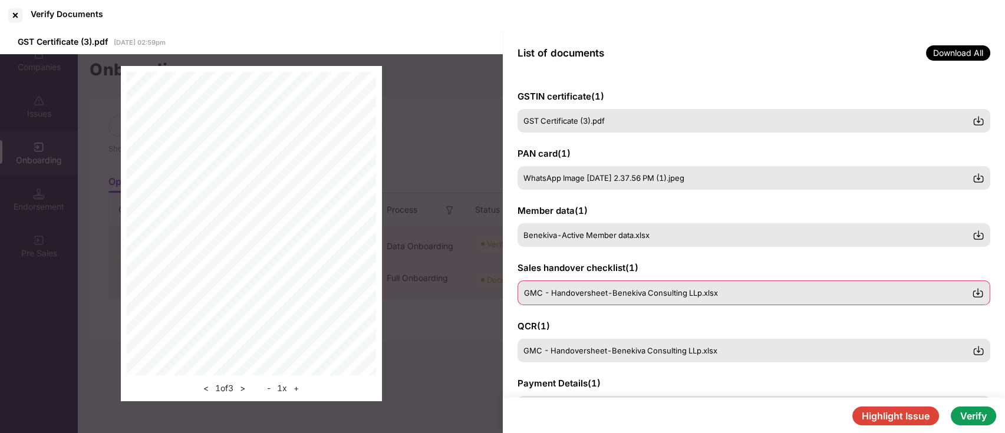
click at [631, 295] on span "GMC - Handoversheet-Benekiva Consulting LLp.xlsx" at bounding box center [621, 292] width 194 height 9
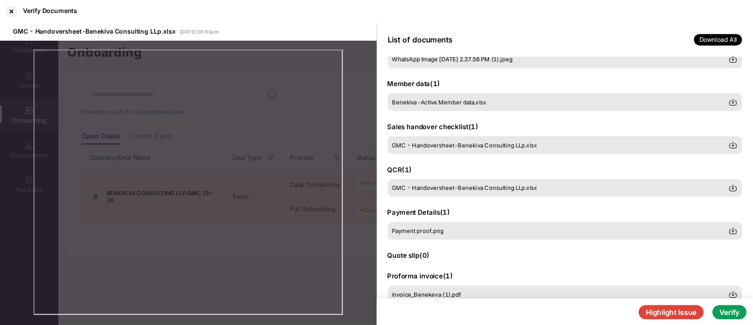
scroll to position [189, 0]
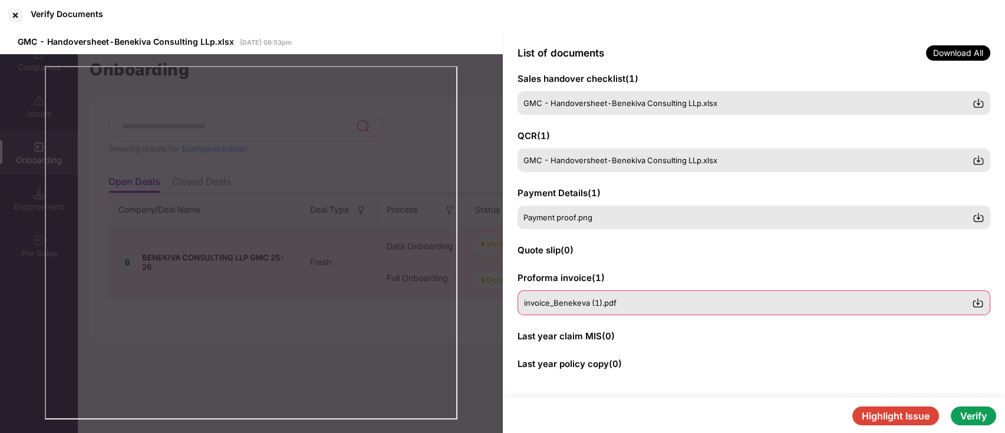
click at [567, 301] on span "invoice_Benekeva (1).pdf" at bounding box center [570, 302] width 93 height 9
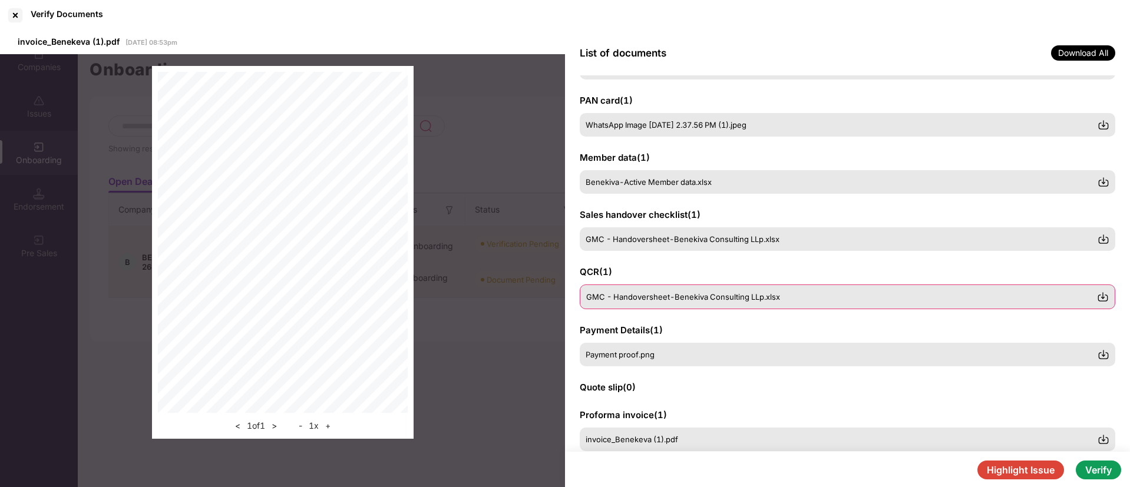
scroll to position [0, 0]
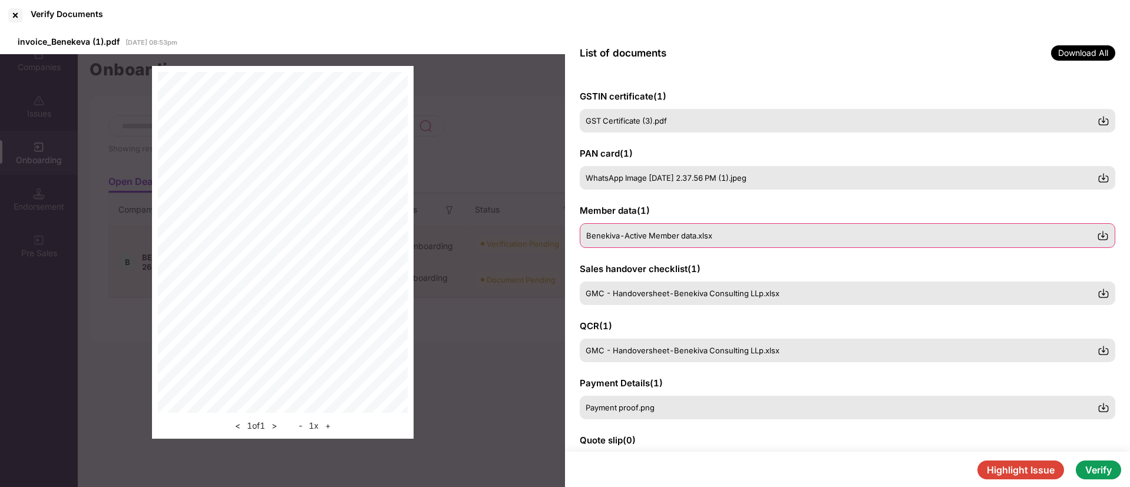
click at [687, 235] on span "Benekiva-Active Member data.xlsx" at bounding box center [649, 235] width 126 height 9
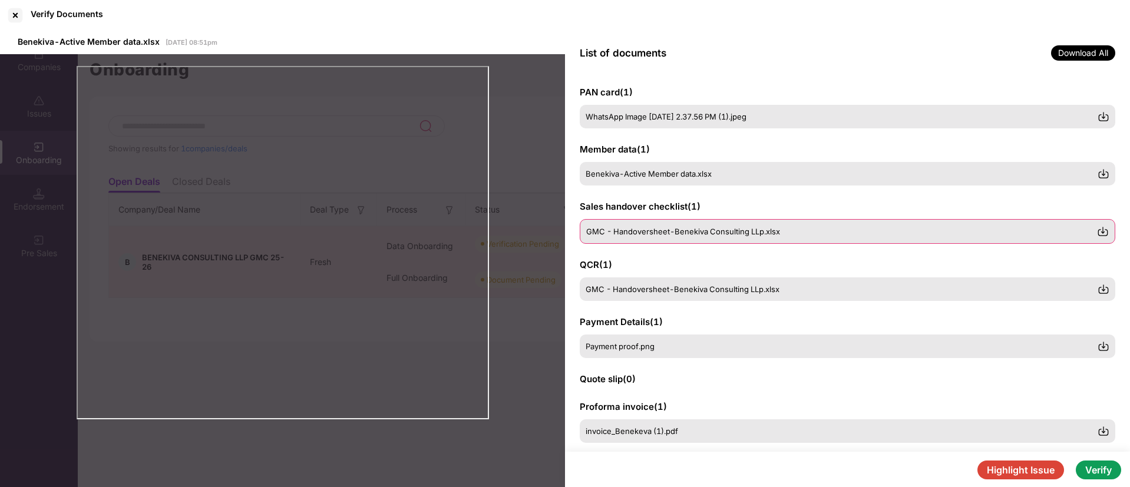
scroll to position [88, 0]
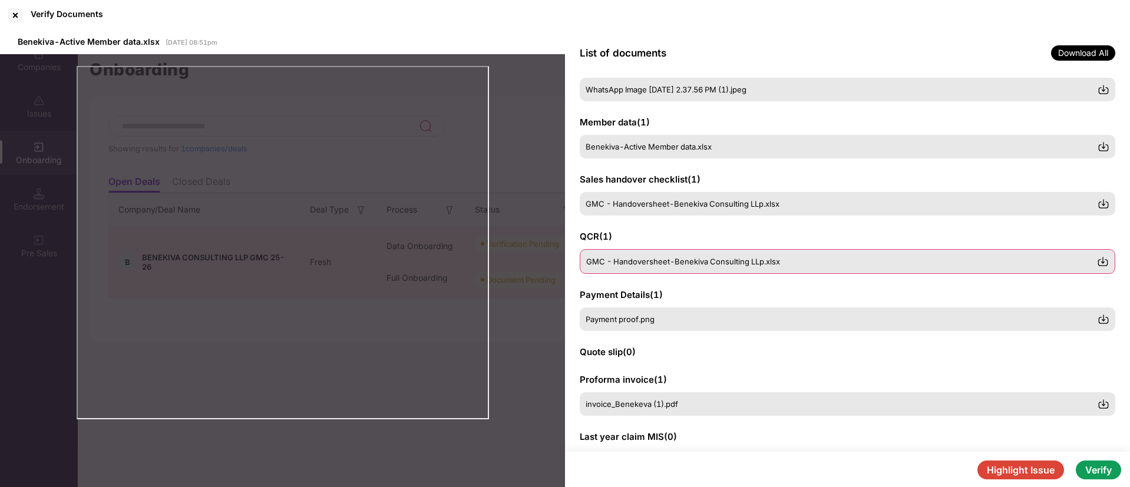
click at [714, 271] on div "GMC - Handoversheet-Benekiva Consulting LLp.xlsx" at bounding box center [848, 261] width 536 height 25
click at [11, 15] on div at bounding box center [15, 15] width 19 height 19
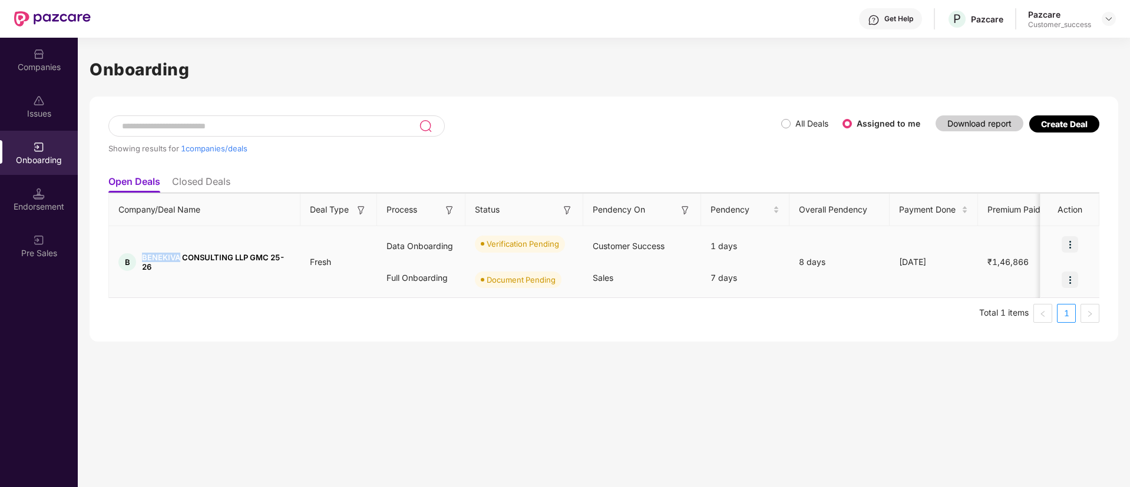
drag, startPoint x: 179, startPoint y: 259, endPoint x: 139, endPoint y: 260, distance: 40.7
click at [139, 260] on div "B BENEKIVA CONSULTING LLP GMC 25-26" at bounding box center [205, 262] width 192 height 19
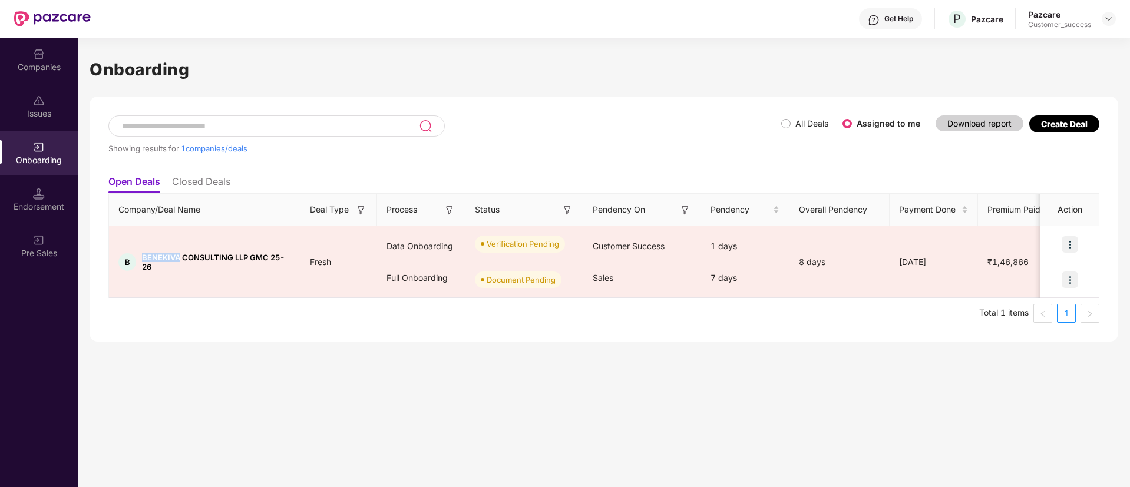
copy div "BENEKIVA"
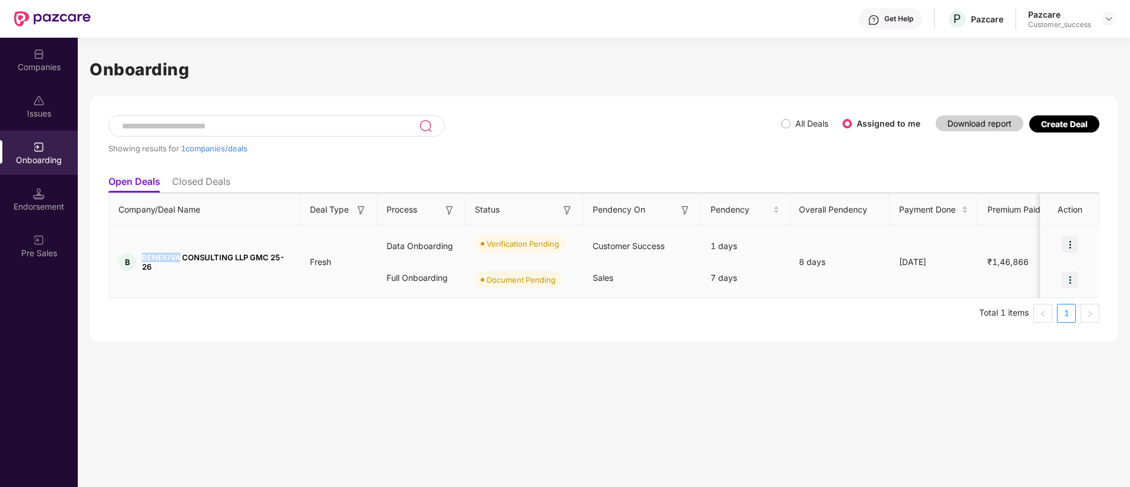
click at [1004, 249] on img at bounding box center [1070, 244] width 17 height 17
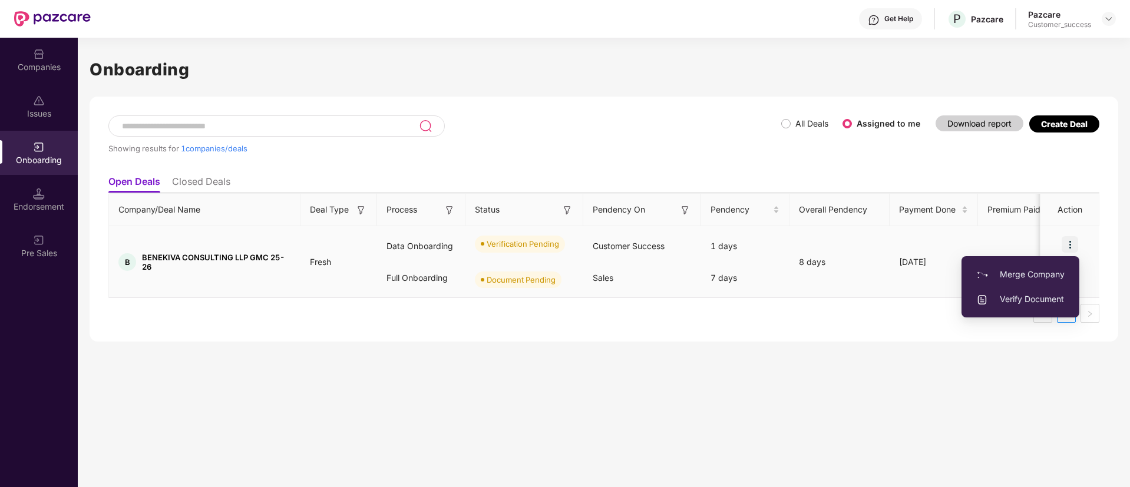
click at [1004, 306] on li "Verify Document" at bounding box center [1021, 299] width 118 height 25
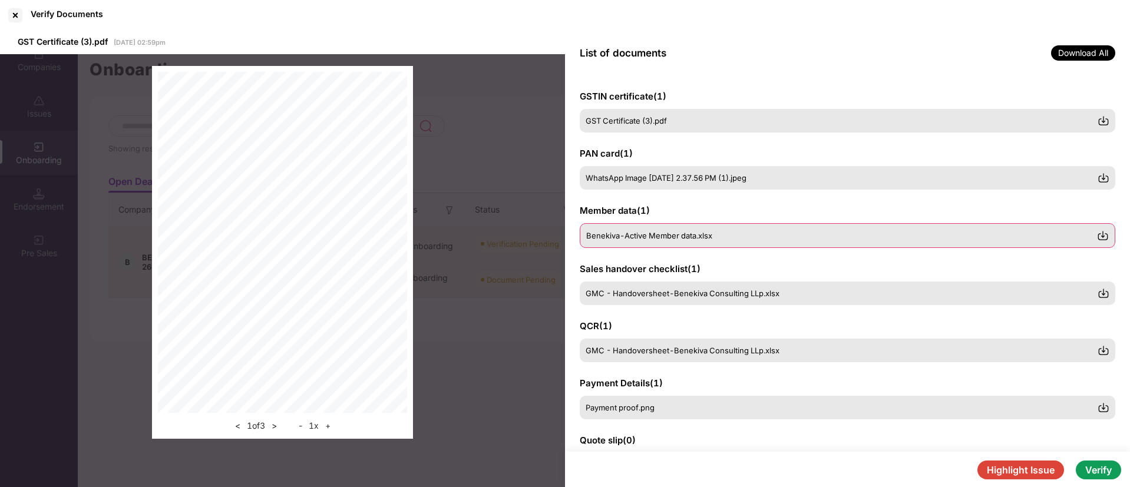
click at [690, 238] on span "Benekiva-Active Member data.xlsx" at bounding box center [649, 235] width 126 height 9
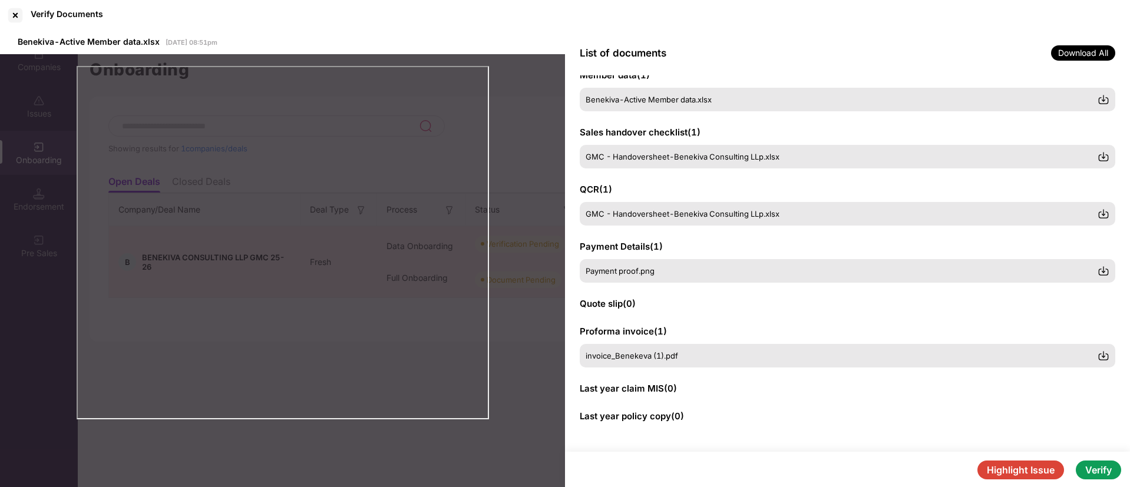
scroll to position [136, 0]
click at [635, 357] on span "invoice_Benekeva (1).pdf" at bounding box center [632, 355] width 93 height 9
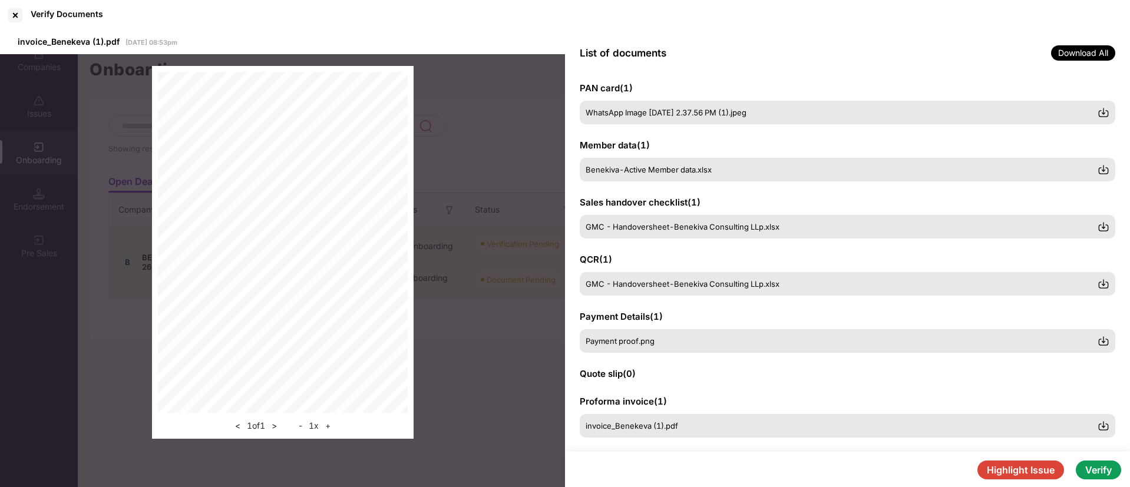
scroll to position [0, 0]
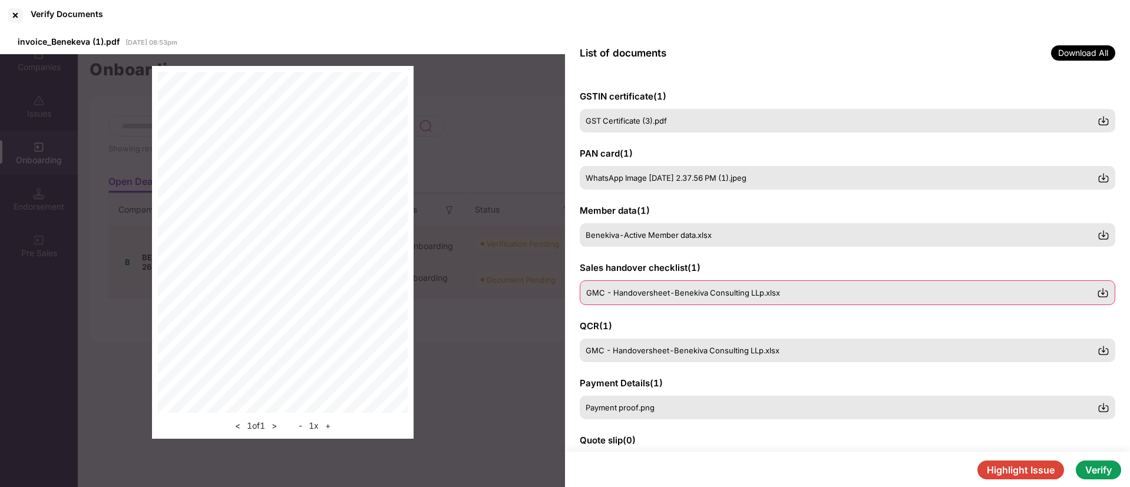
click at [647, 293] on span "GMC - Handoversheet-Benekiva Consulting LLp.xlsx" at bounding box center [683, 292] width 194 height 9
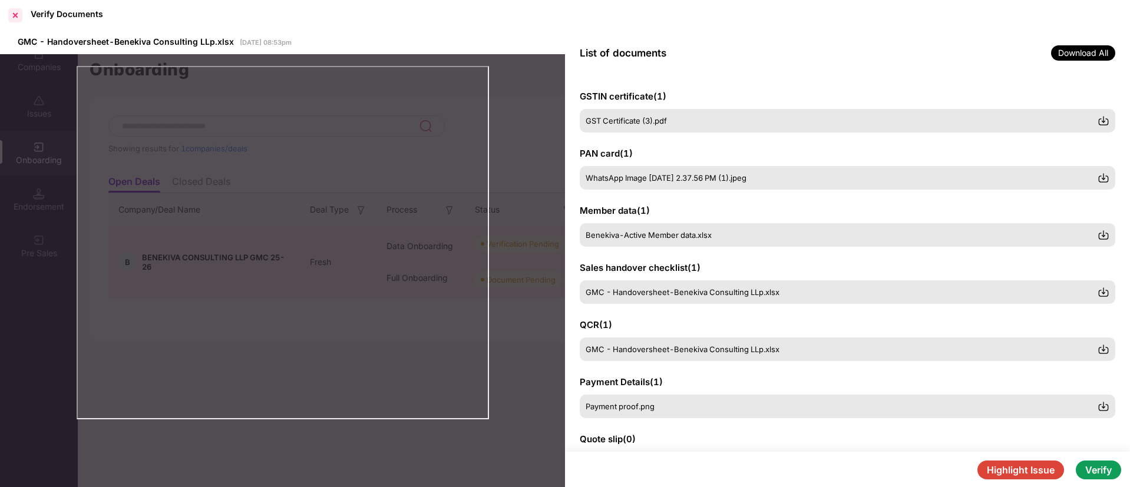
click at [18, 21] on div at bounding box center [15, 15] width 19 height 19
